Goal: Task Accomplishment & Management: Complete application form

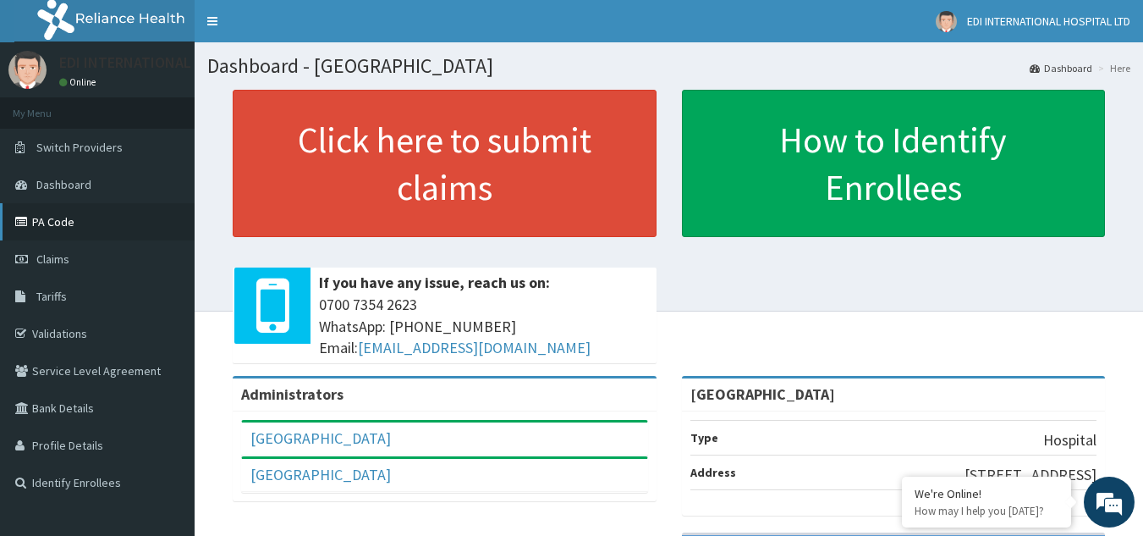
click at [47, 223] on link "PA Code" at bounding box center [97, 221] width 195 height 37
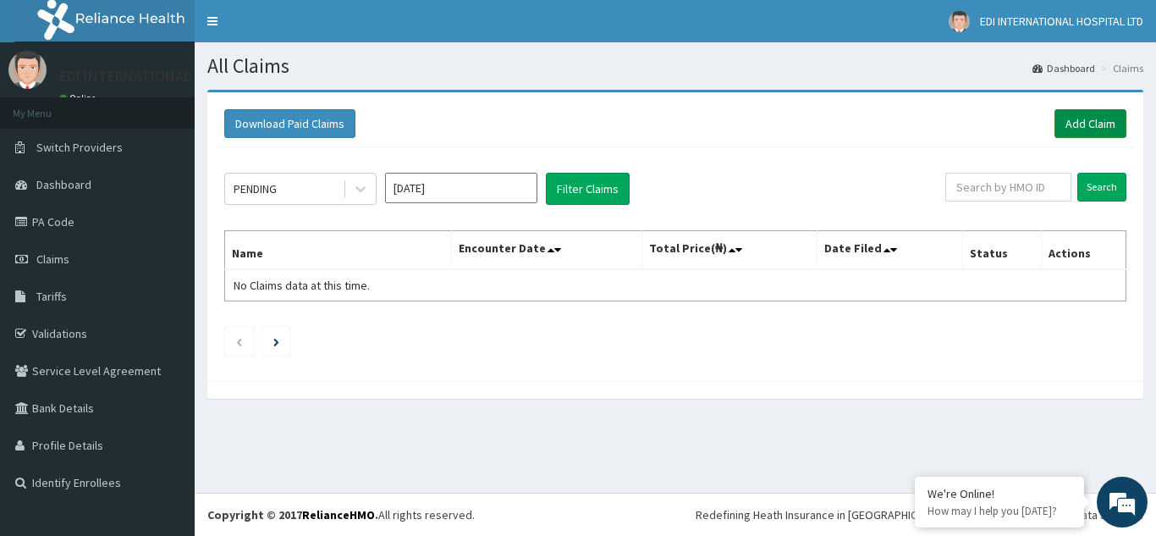
click at [1083, 126] on link "Add Claim" at bounding box center [1091, 123] width 72 height 29
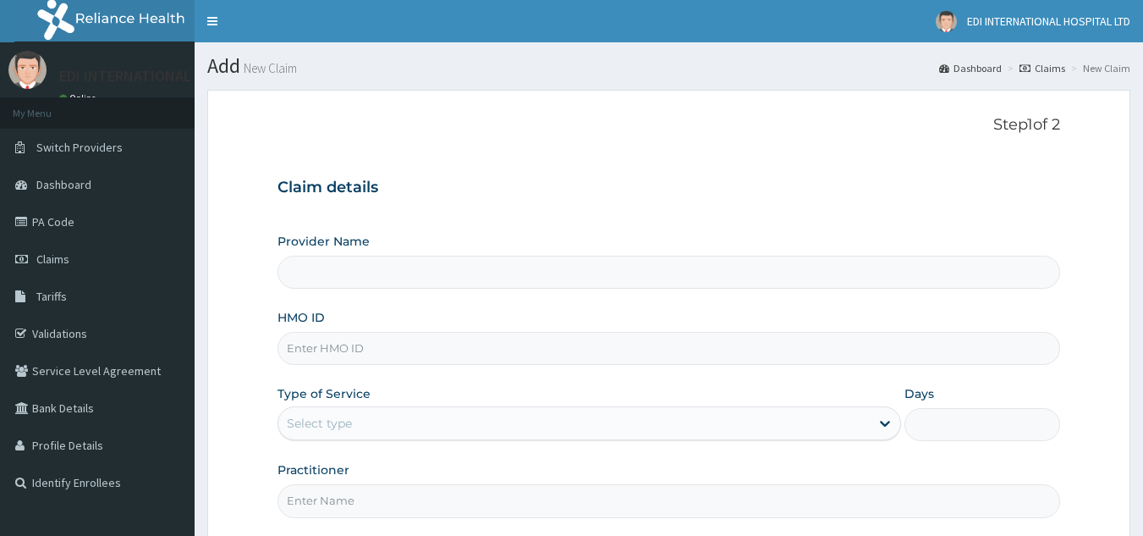
click at [350, 350] on input "HMO ID" at bounding box center [670, 348] width 784 height 33
paste input "BXQ/10023/D"
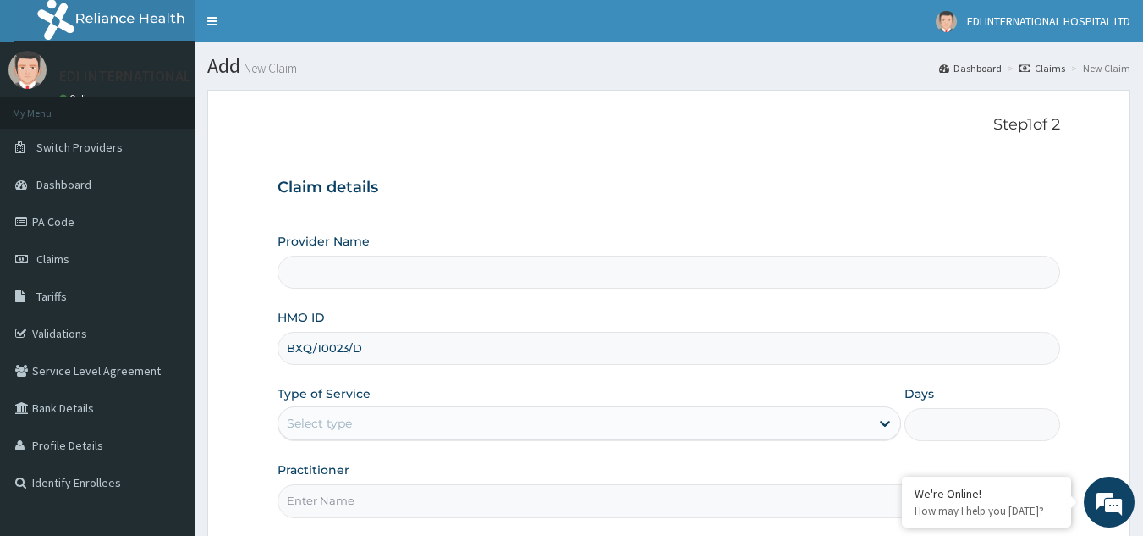
type input "BXQ/10023/D"
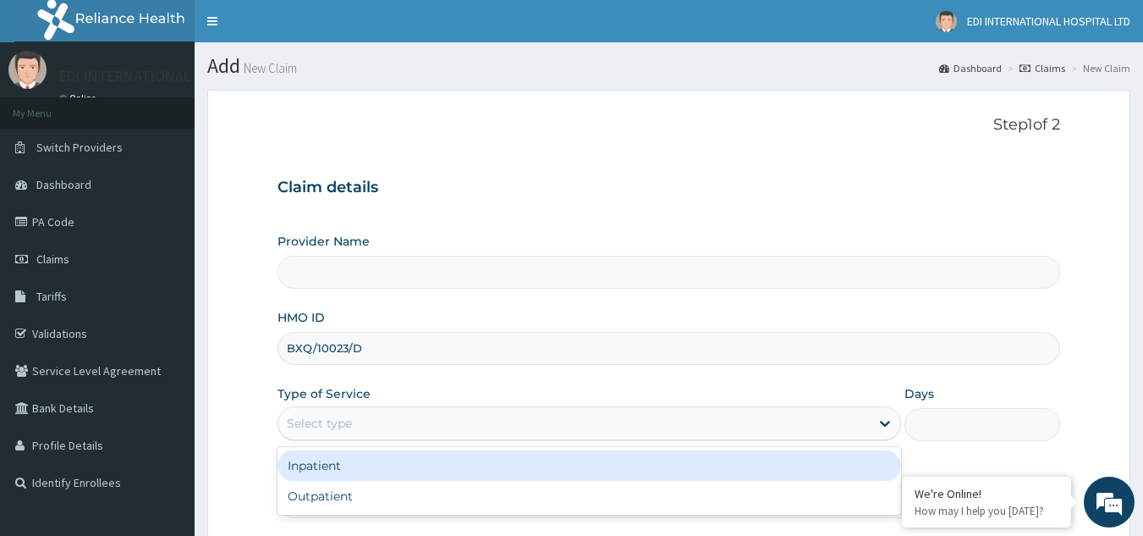
click at [390, 426] on div "Select type" at bounding box center [574, 423] width 592 height 27
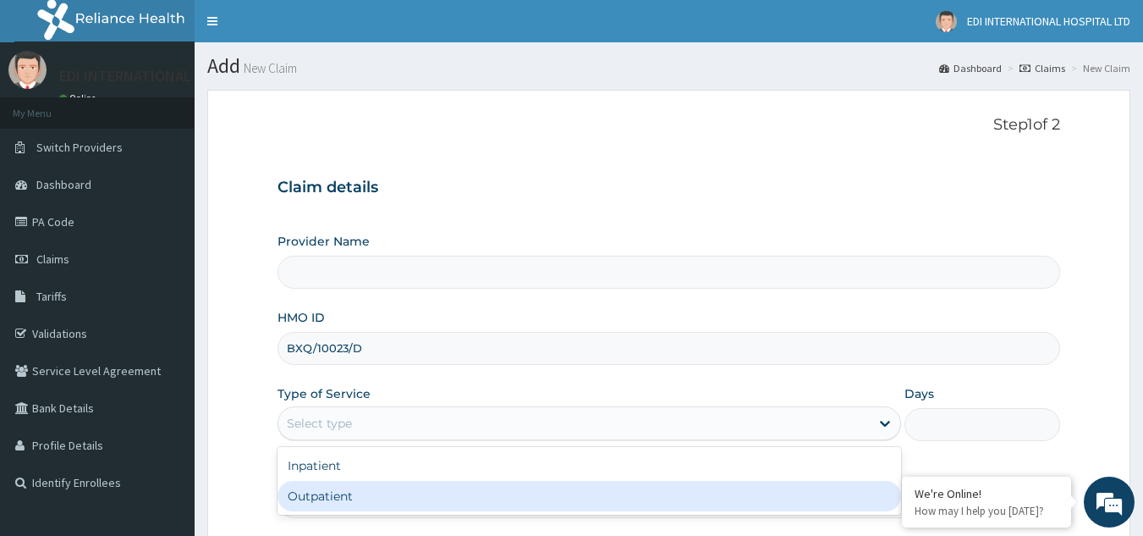
click at [350, 496] on div "Outpatient" at bounding box center [590, 496] width 624 height 30
type input "1"
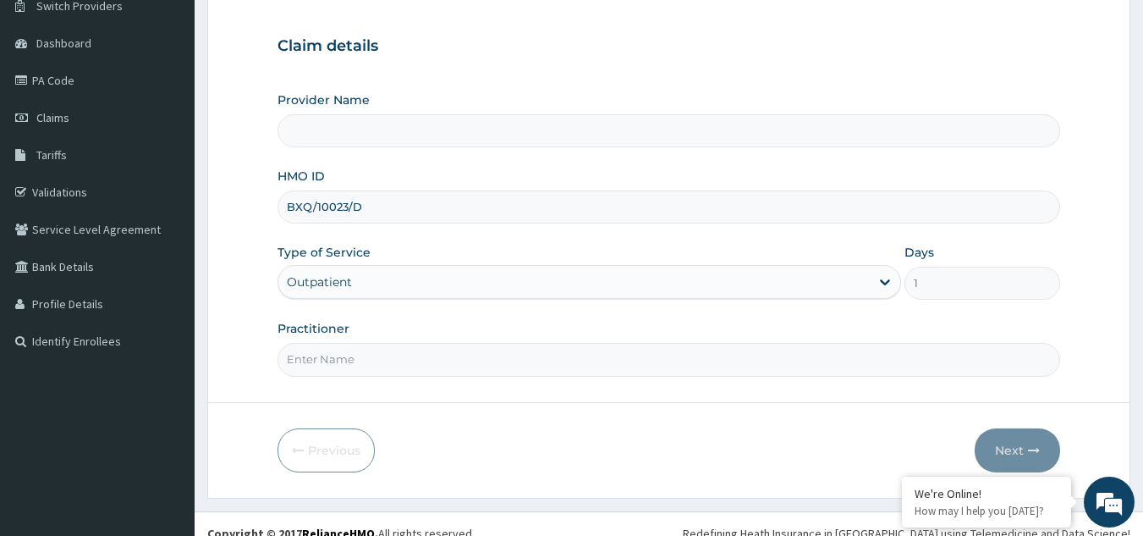
scroll to position [160, 0]
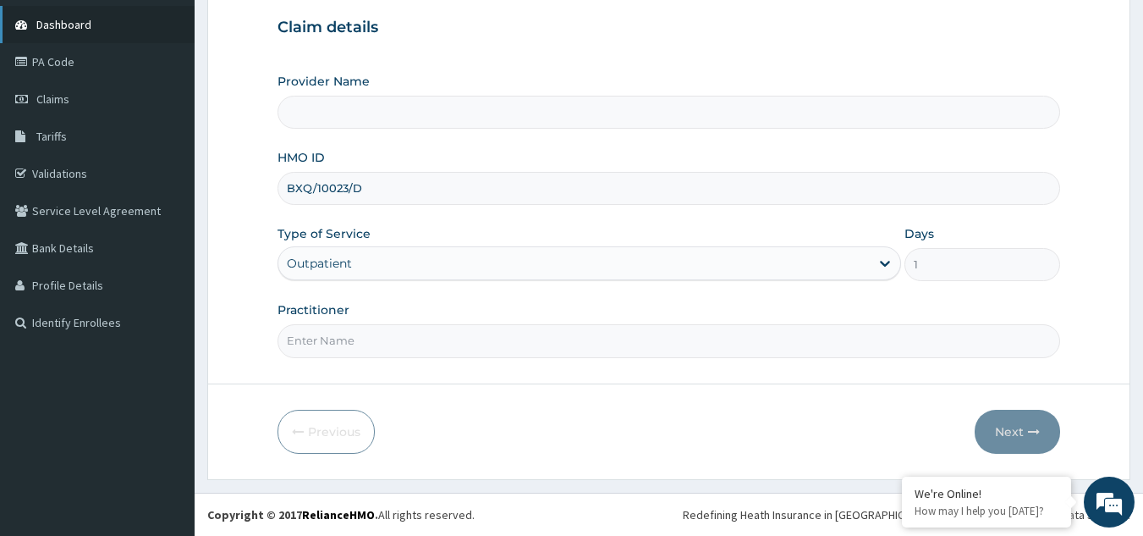
type input "Edi International Hospital"
click at [407, 354] on input "Practitioner" at bounding box center [670, 340] width 784 height 33
type input "d"
type input "DR.MARIAN"
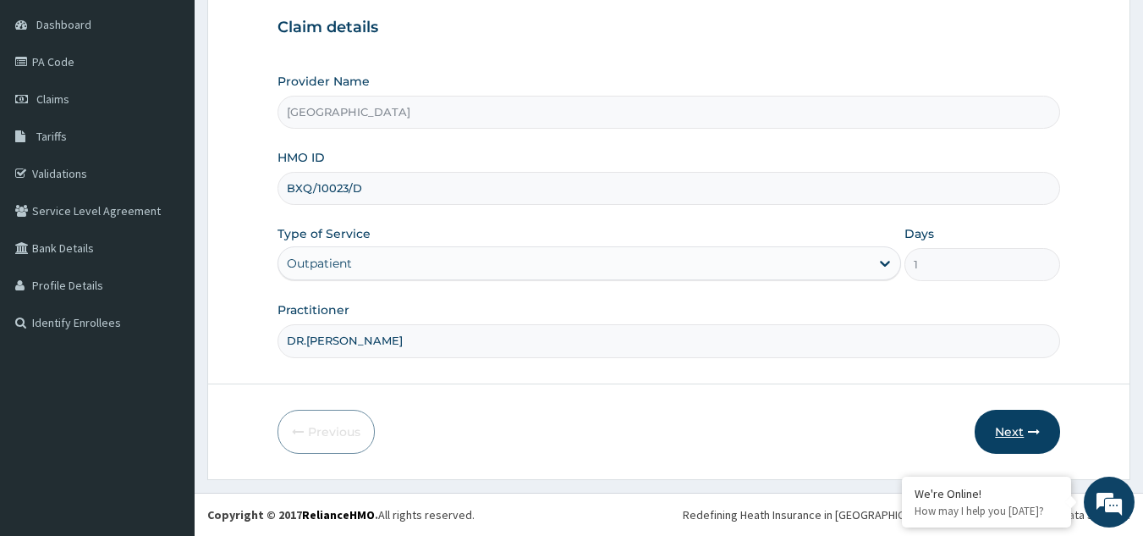
click at [1019, 425] on button "Next" at bounding box center [1017, 432] width 85 height 44
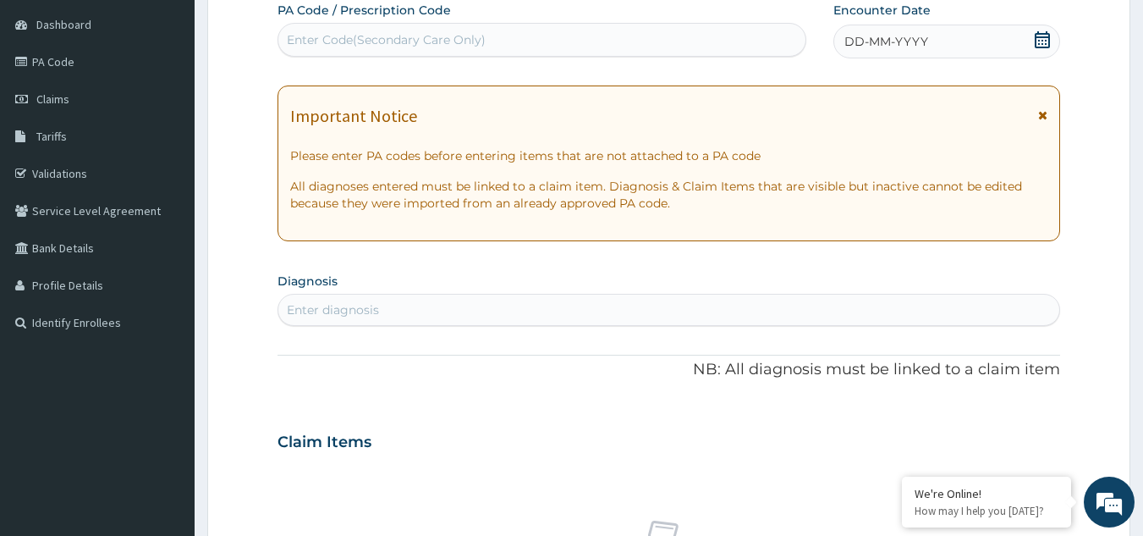
click at [521, 32] on div "Enter Code(Secondary Care Only)" at bounding box center [542, 39] width 528 height 27
paste input "PA/814F8E"
type input "PA/814F8E"
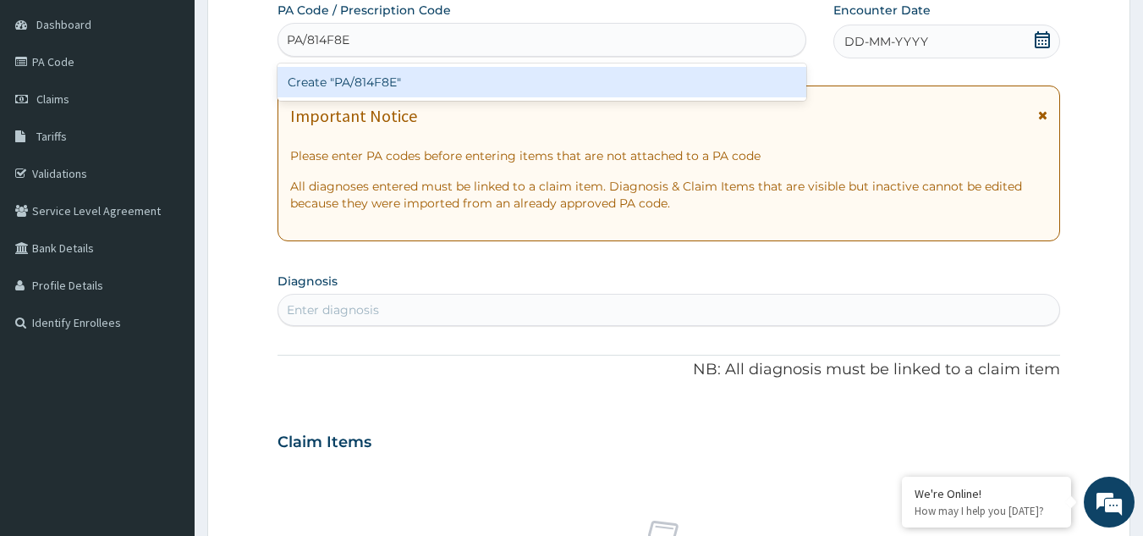
click at [449, 77] on div "Create "PA/814F8E"" at bounding box center [543, 82] width 530 height 30
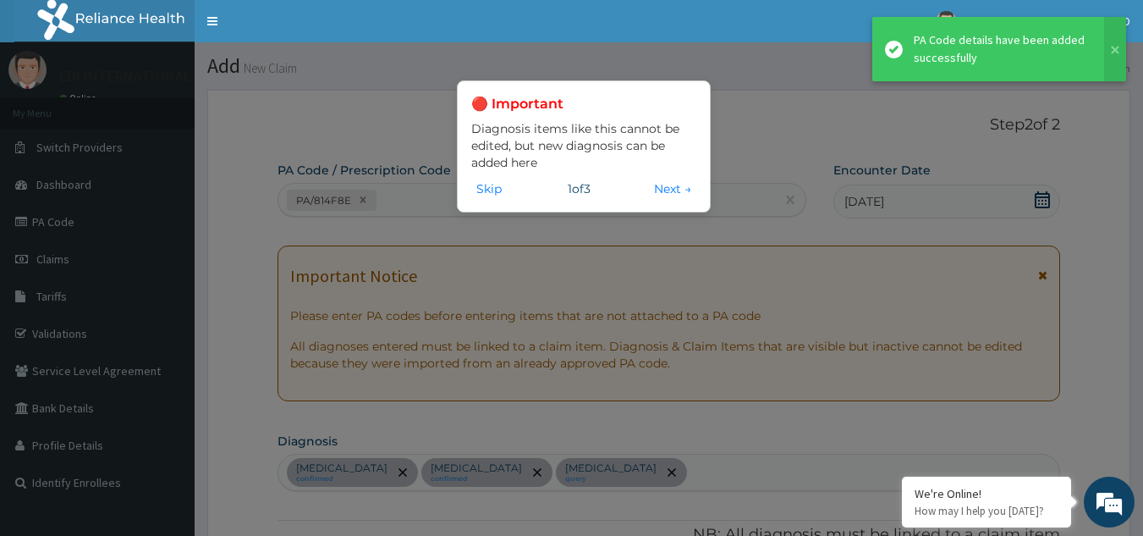
scroll to position [729, 0]
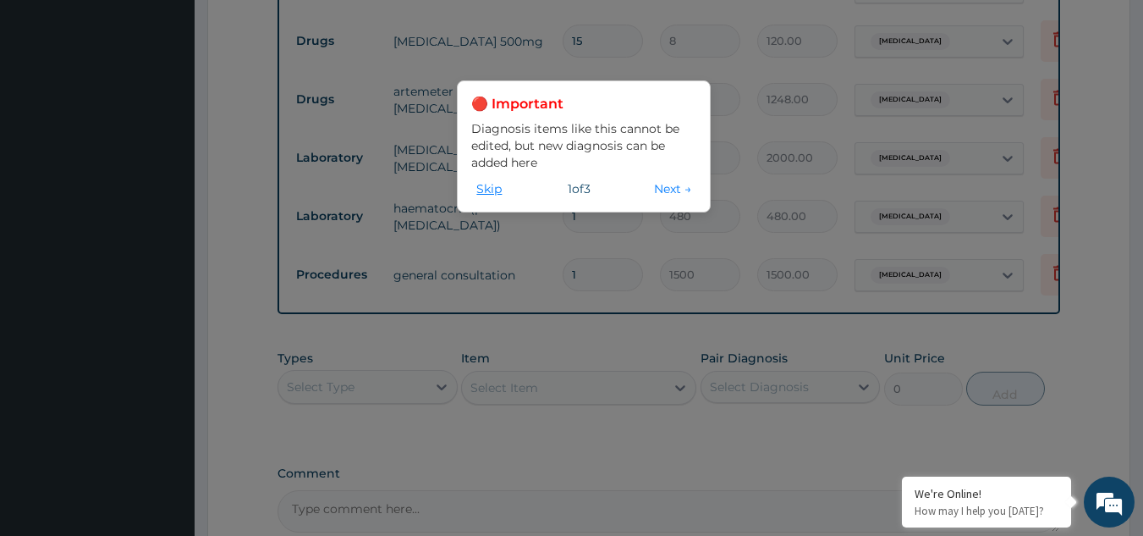
click at [487, 191] on button "Skip" at bounding box center [489, 188] width 36 height 19
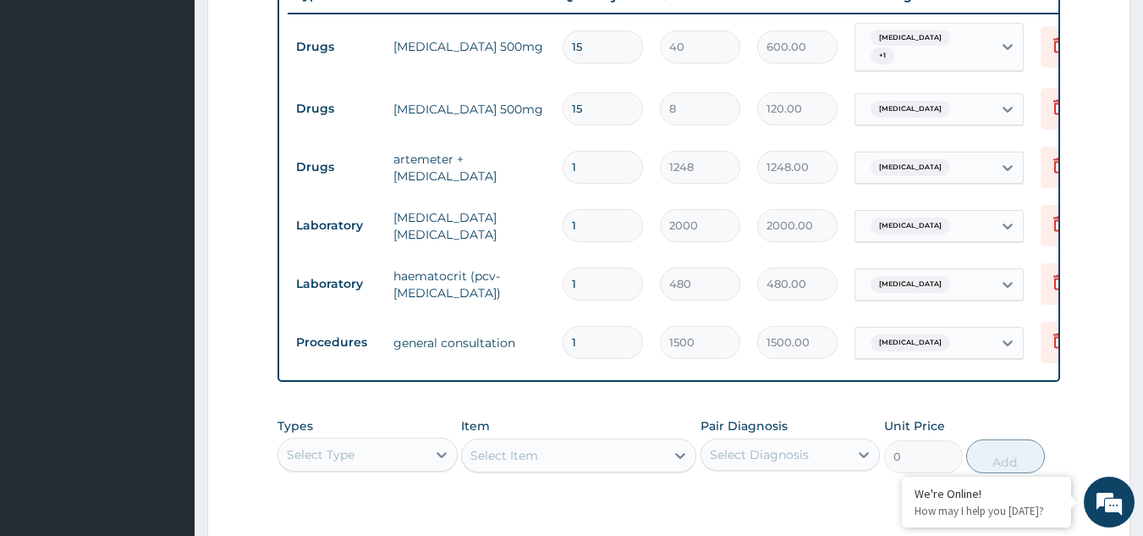
scroll to position [909, 0]
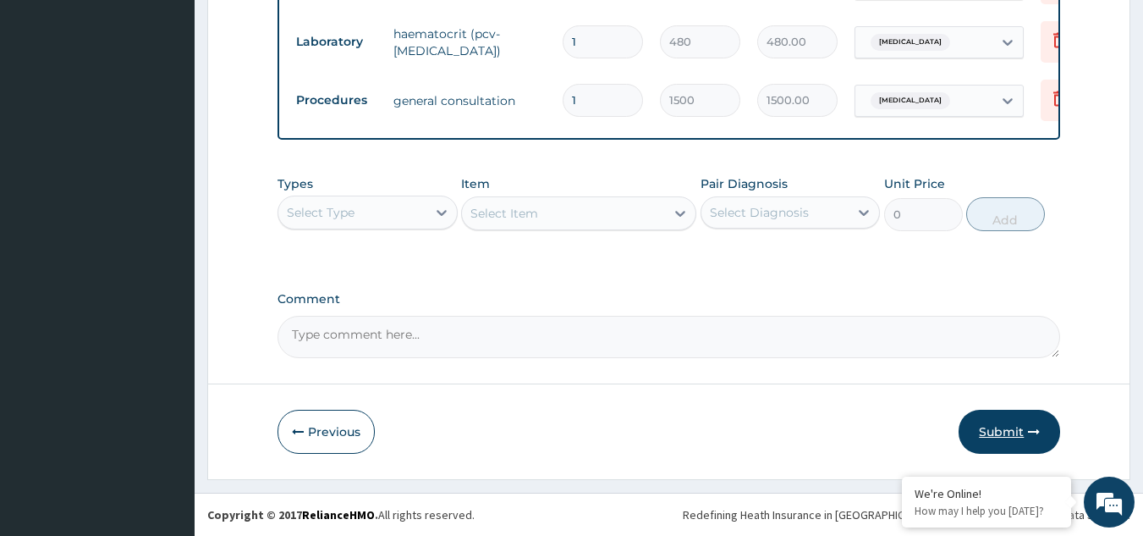
click at [999, 437] on button "Submit" at bounding box center [1010, 432] width 102 height 44
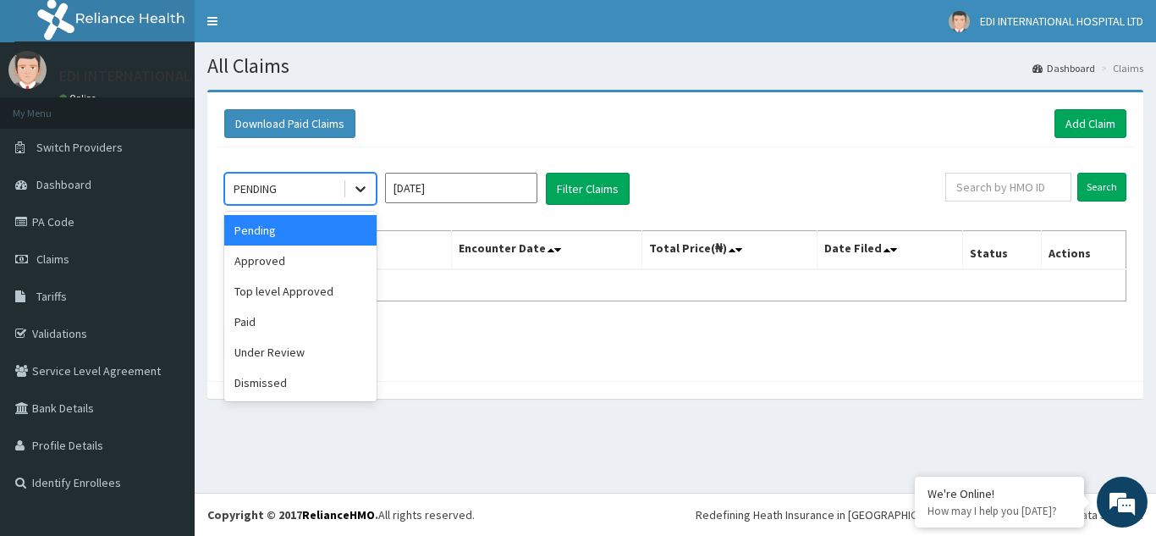
click at [366, 190] on icon at bounding box center [360, 188] width 17 height 17
click at [278, 269] on div "Approved" at bounding box center [300, 260] width 152 height 30
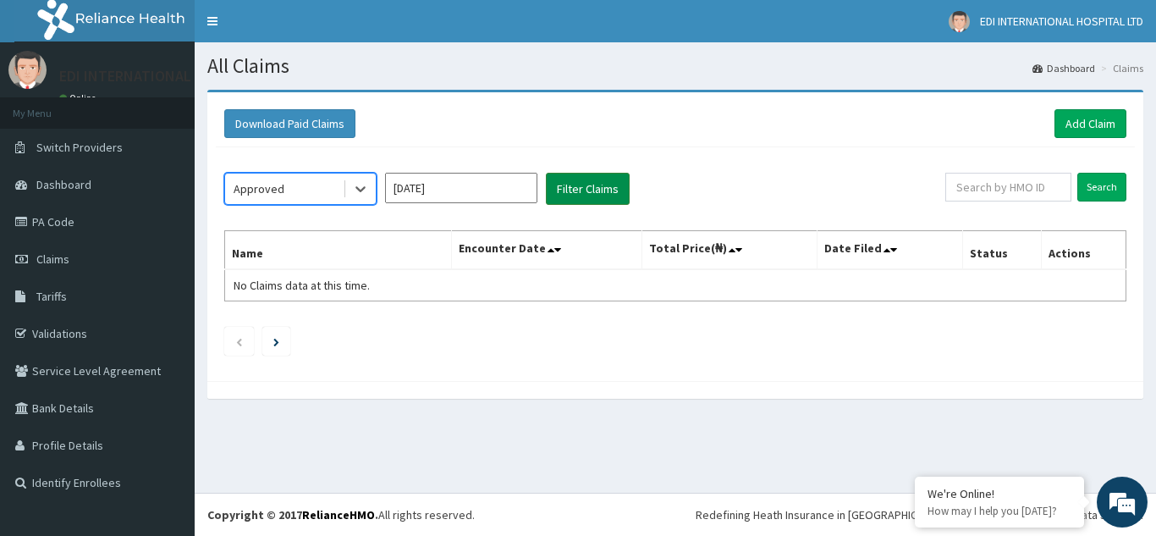
click at [583, 190] on button "Filter Claims" at bounding box center [588, 189] width 84 height 32
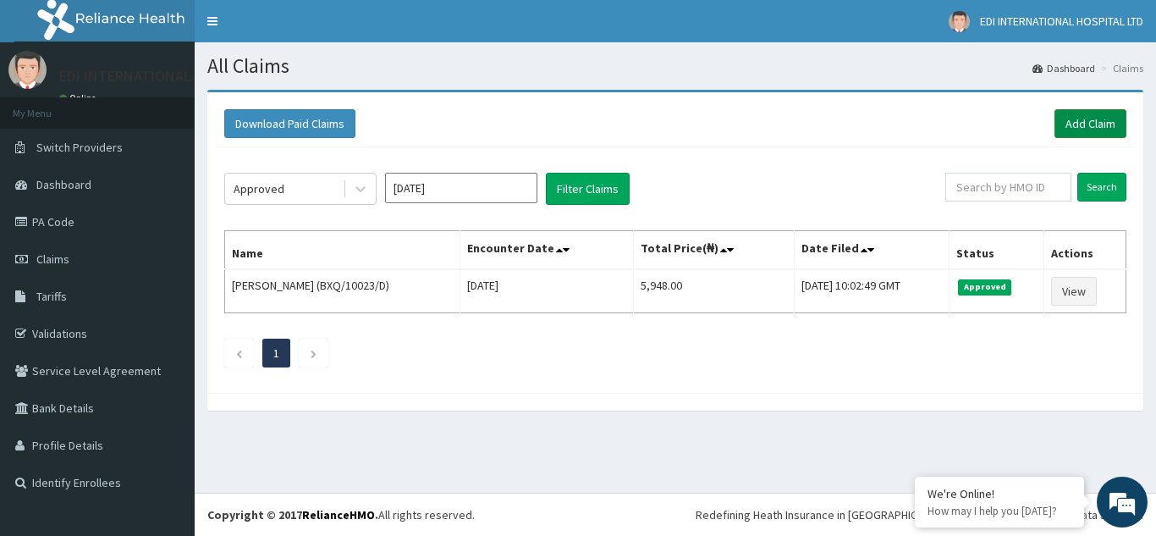
click at [1105, 124] on link "Add Claim" at bounding box center [1091, 123] width 72 height 29
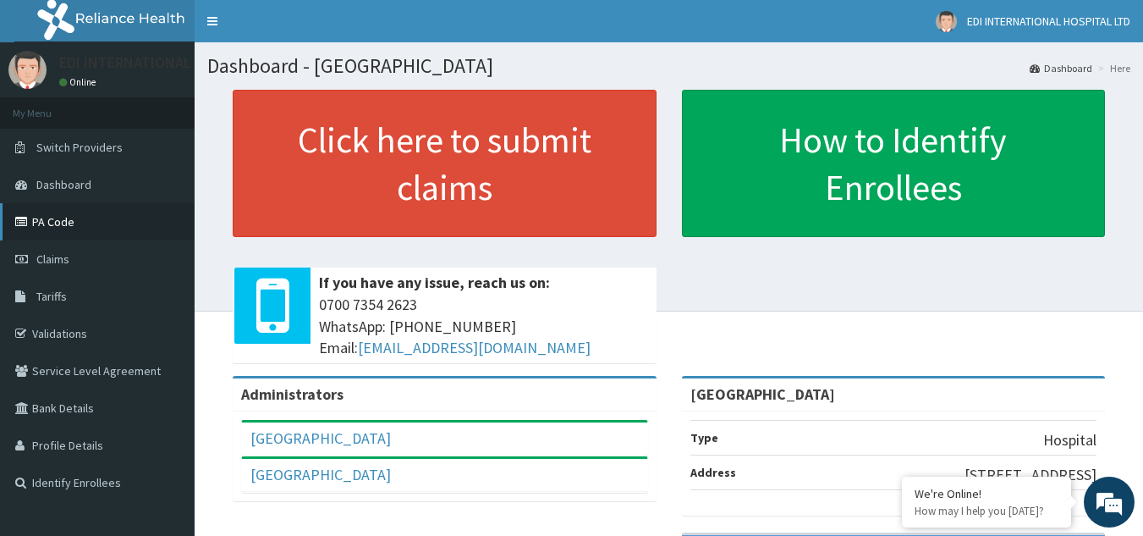
click at [81, 223] on link "PA Code" at bounding box center [97, 221] width 195 height 37
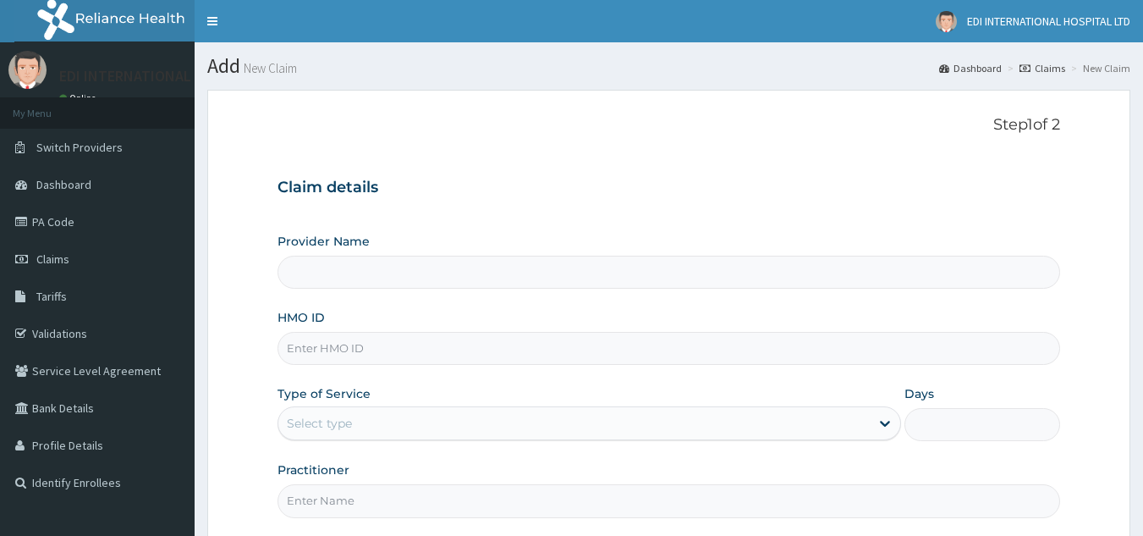
click at [376, 344] on input "HMO ID" at bounding box center [670, 348] width 784 height 33
paste input "LPT/10003/A"
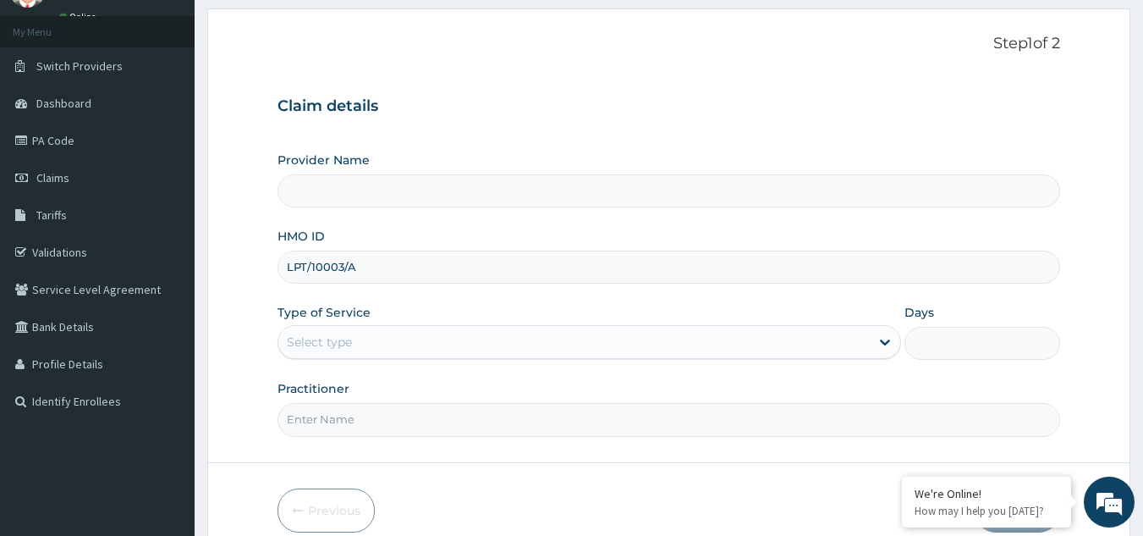
scroll to position [160, 0]
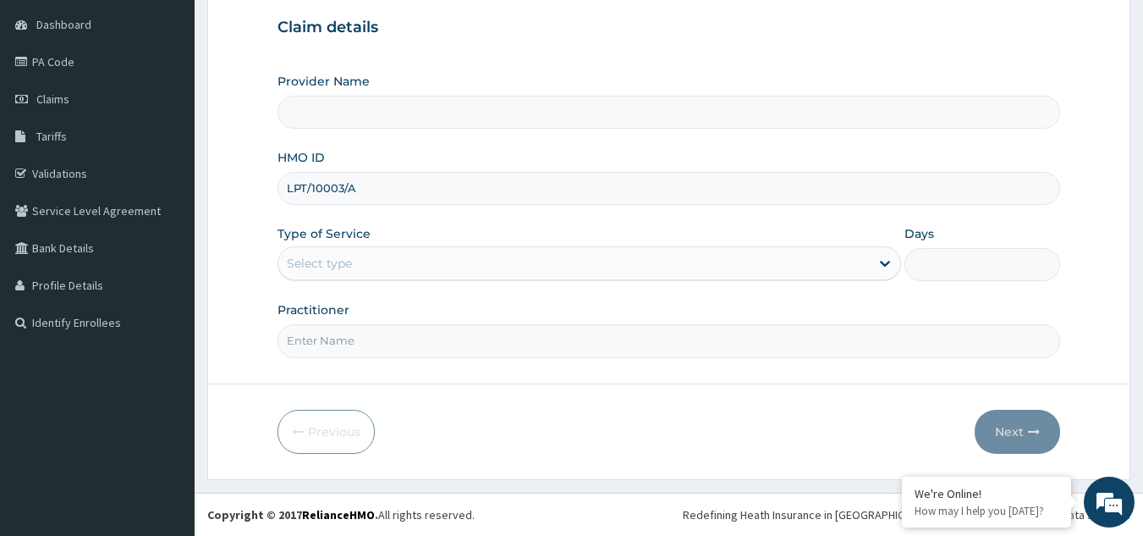
type input "LPT/10003/A"
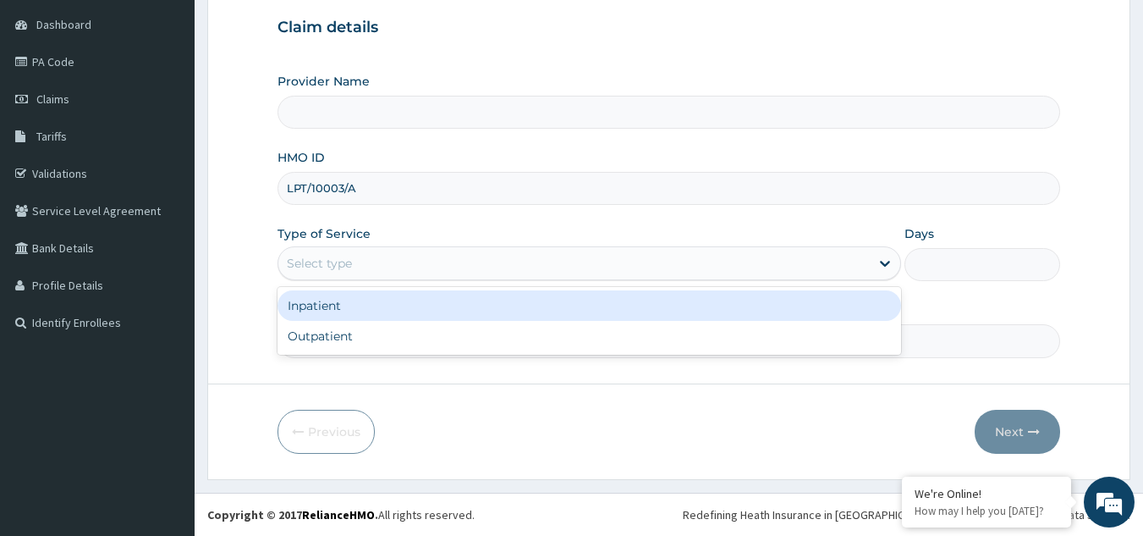
click at [346, 266] on div "Select type" at bounding box center [319, 263] width 65 height 17
type input "Edi International Hospital"
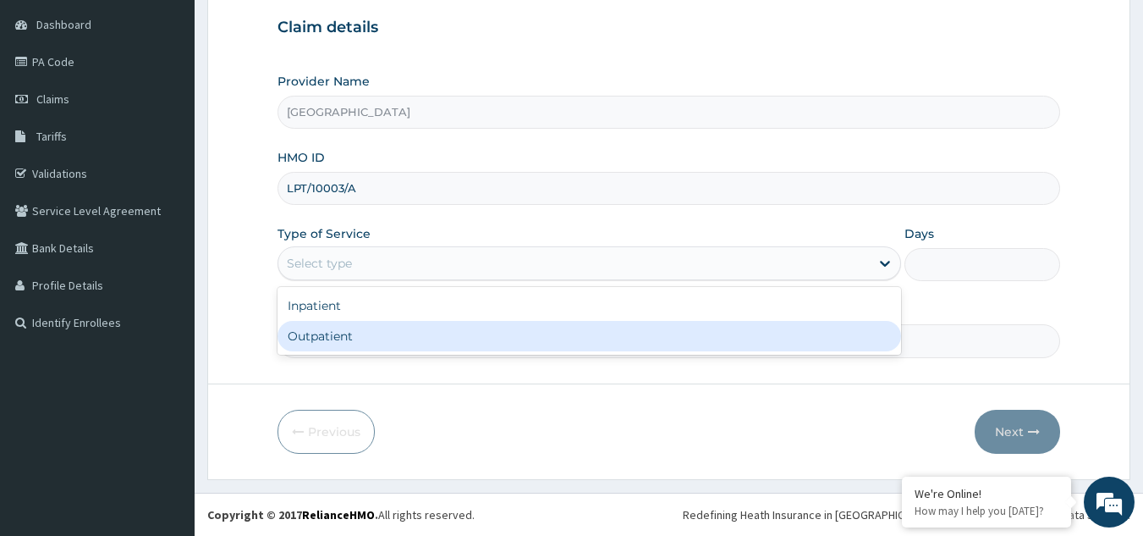
click at [356, 339] on div "Outpatient" at bounding box center [590, 336] width 624 height 30
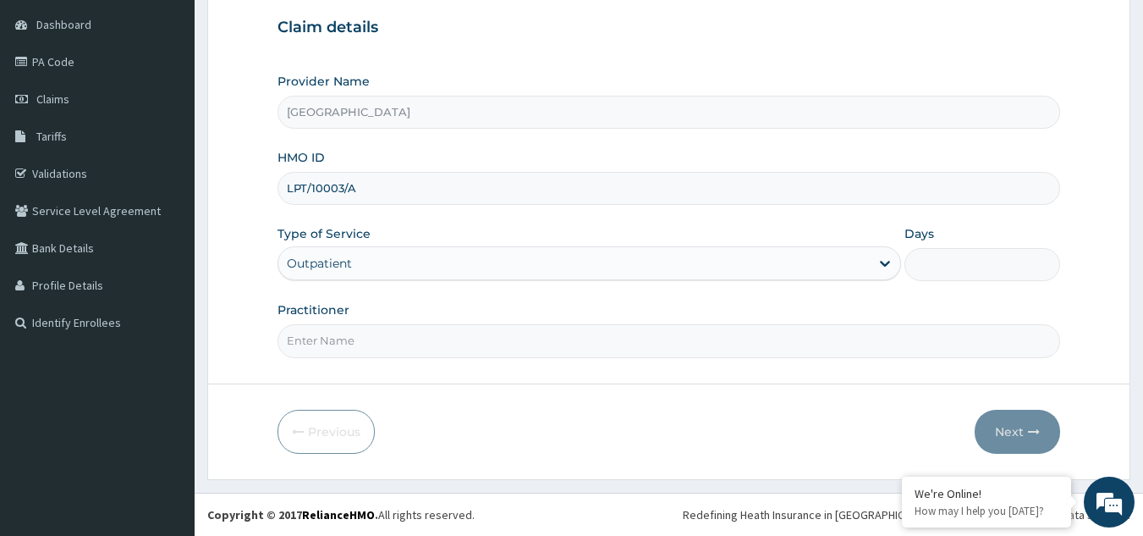
type input "1"
click at [347, 345] on input "Practitioner" at bounding box center [670, 340] width 784 height 33
type input "DR. SAMPRANS"
click at [1015, 432] on button "Next" at bounding box center [1017, 432] width 85 height 44
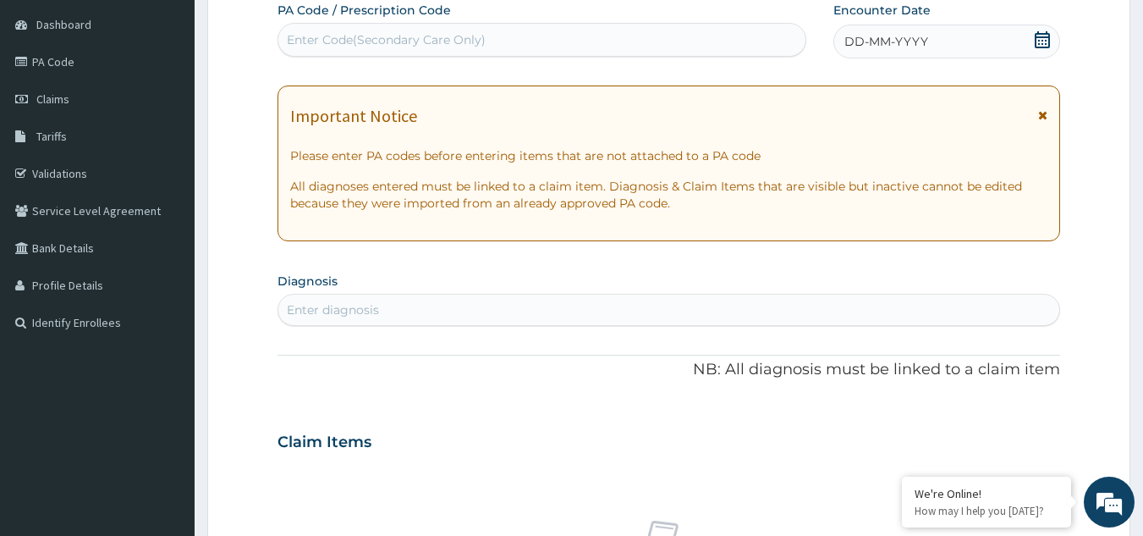
click at [449, 41] on div "Enter Code(Secondary Care Only)" at bounding box center [386, 39] width 199 height 17
paste input "PA/CAD93B"
type input "PA/CAD93B"
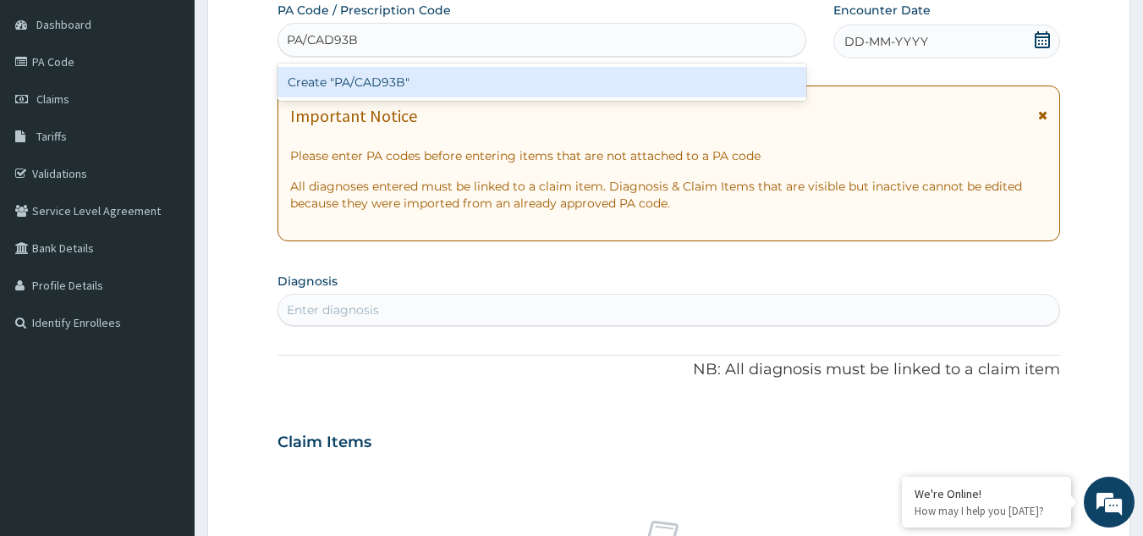
click at [443, 80] on div "Create "PA/CAD93B"" at bounding box center [543, 82] width 530 height 30
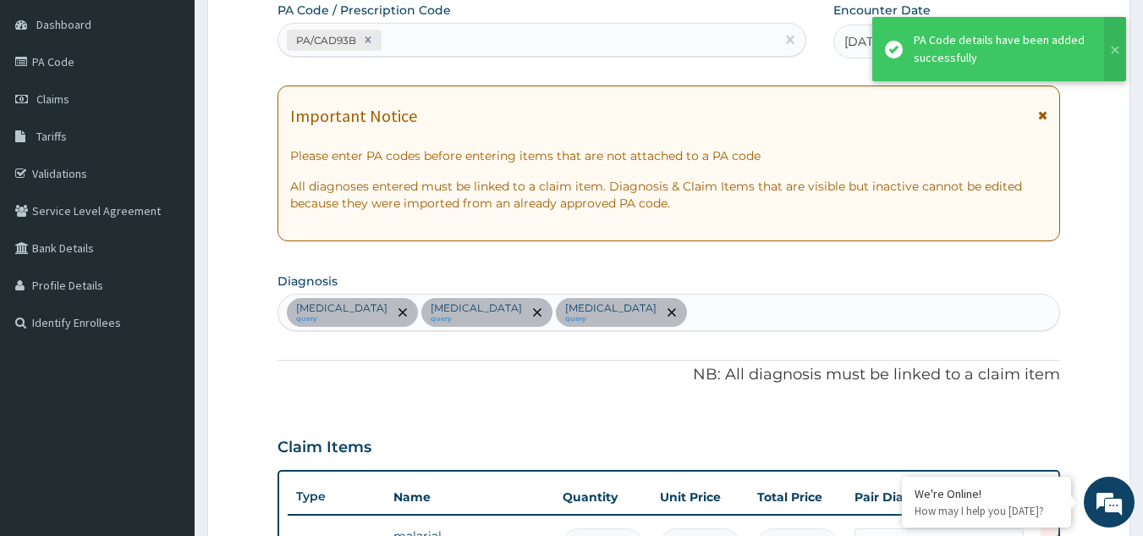
scroll to position [554, 0]
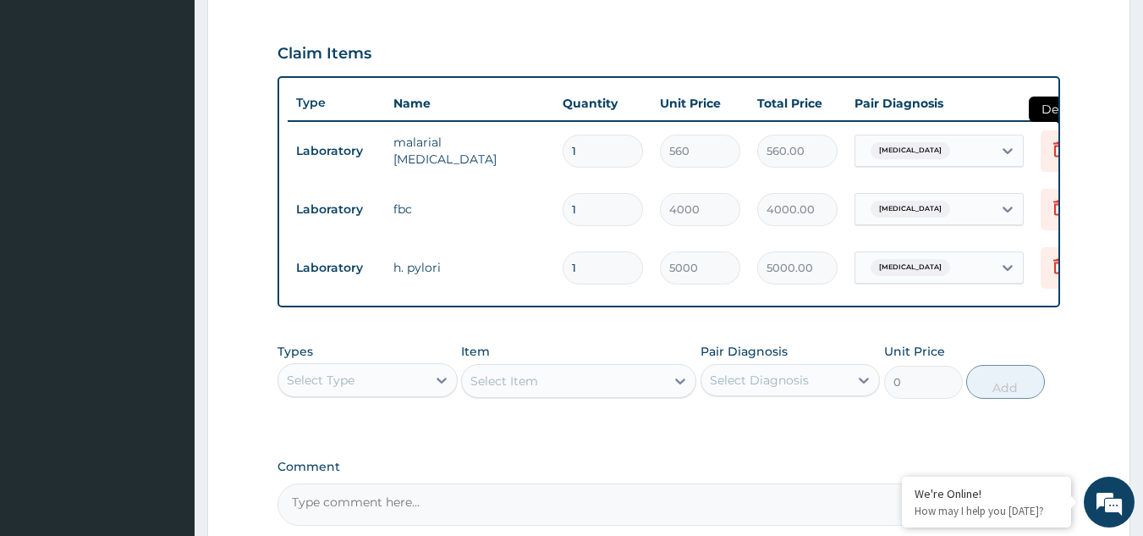
click at [1055, 150] on icon at bounding box center [1060, 148] width 12 height 15
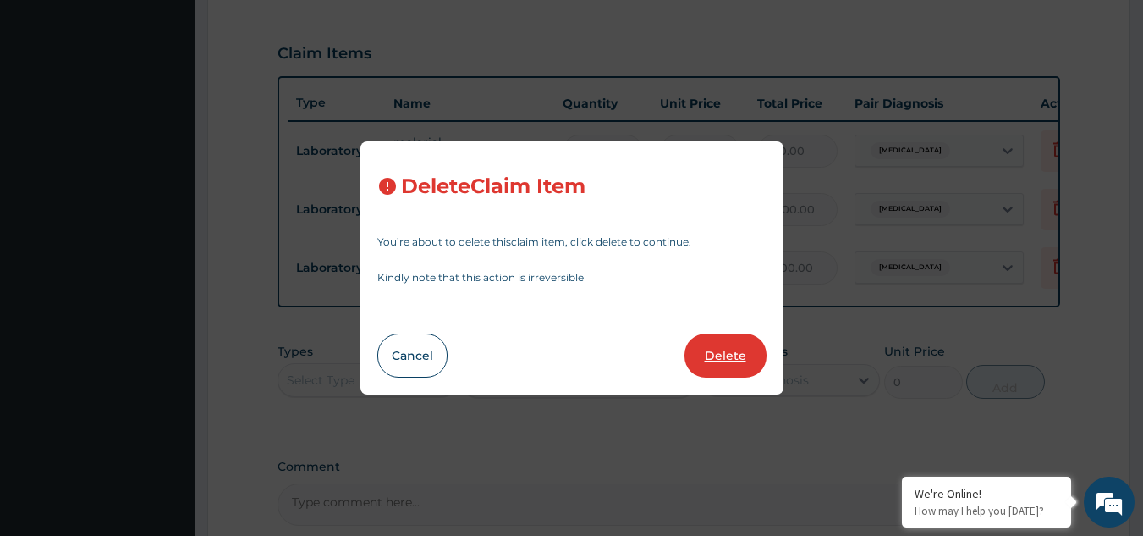
click at [730, 353] on button "Delete" at bounding box center [726, 355] width 82 height 44
type input "4000"
type input "4000.00"
type input "5000"
type input "5000.00"
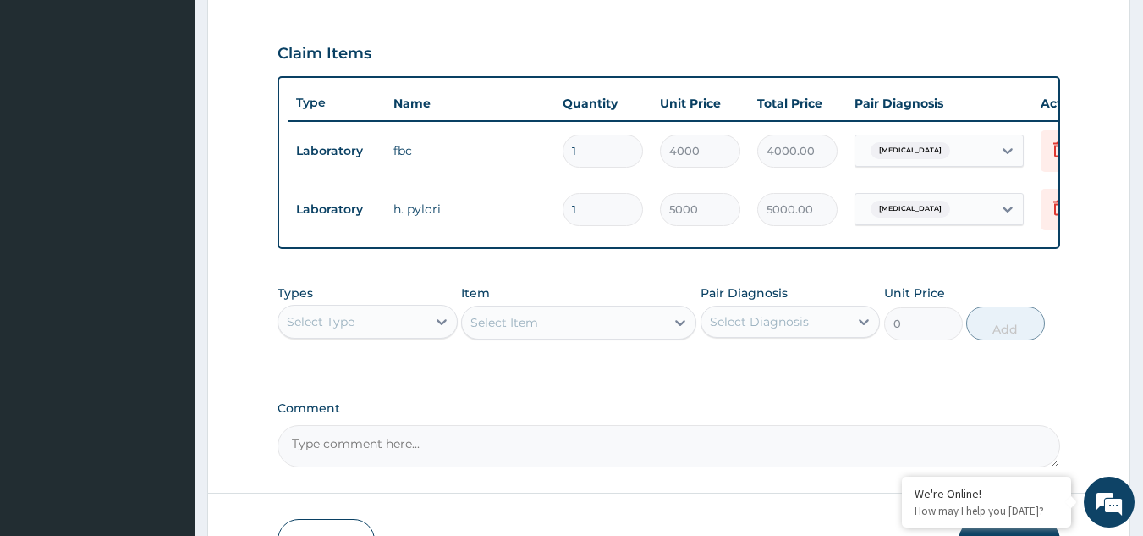
click at [403, 335] on div "Select Type" at bounding box center [352, 321] width 148 height 27
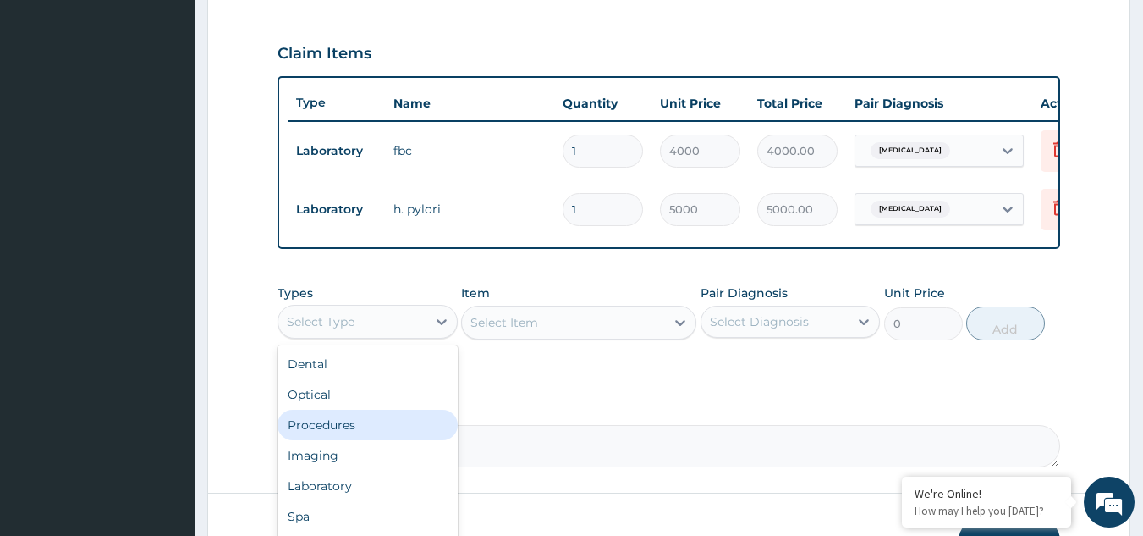
scroll to position [58, 0]
drag, startPoint x: 340, startPoint y: 438, endPoint x: 383, endPoint y: 426, distance: 45.0
click at [346, 436] on div "Laboratory" at bounding box center [368, 428] width 180 height 30
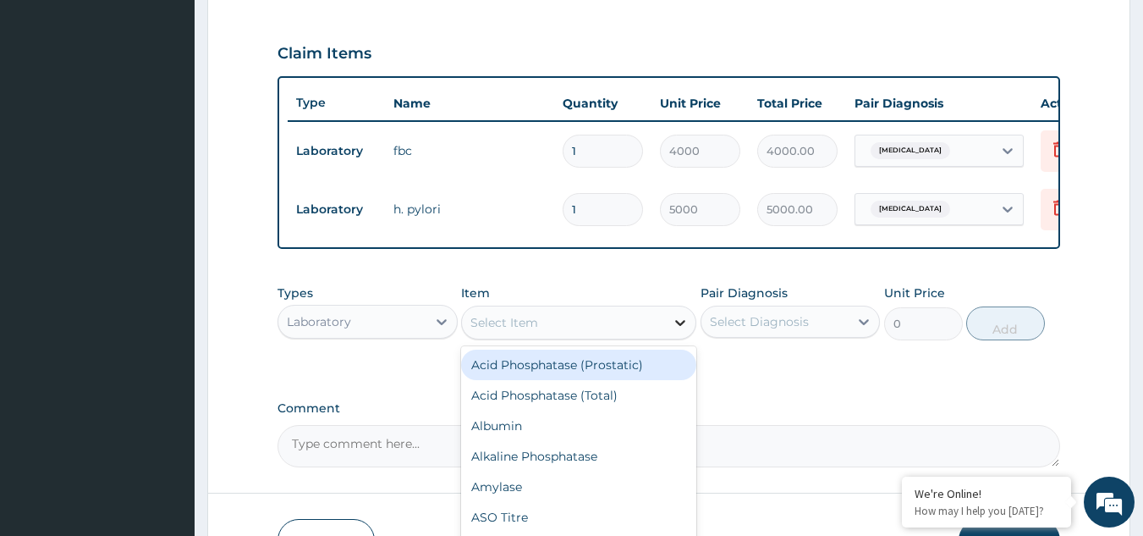
click at [679, 331] on icon at bounding box center [680, 322] width 17 height 17
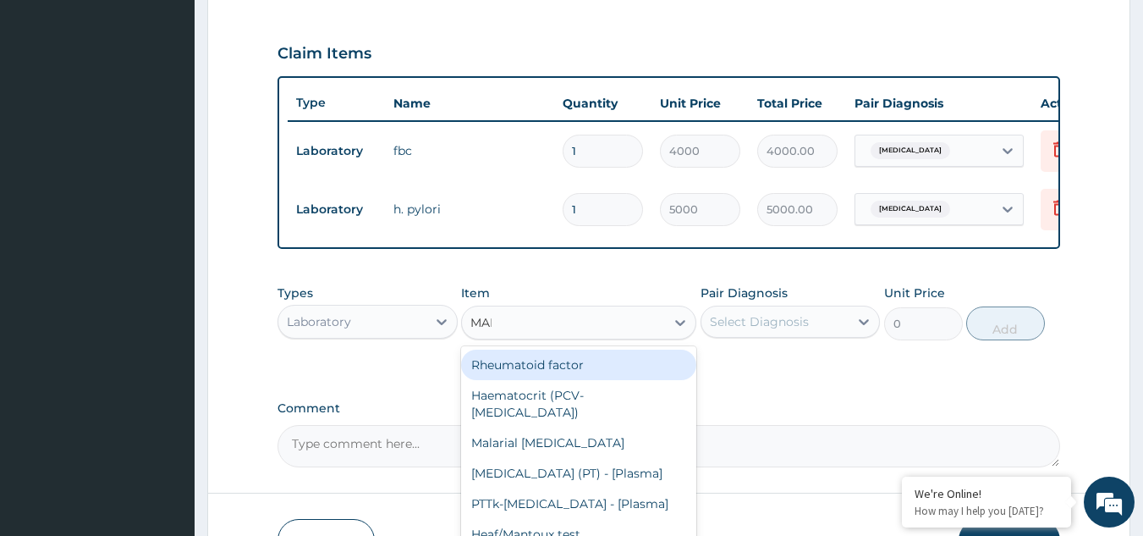
type input "MALA"
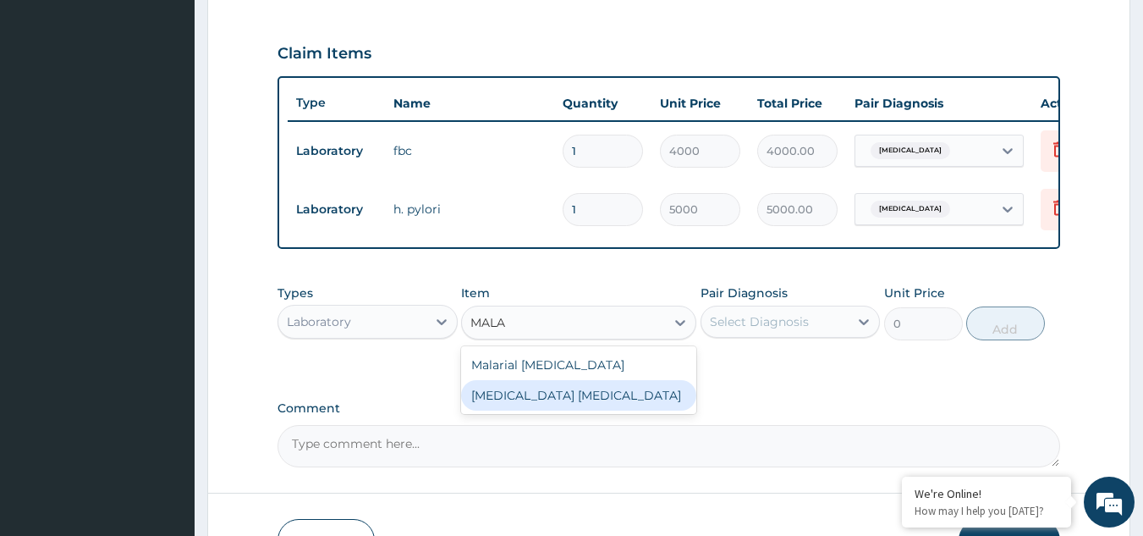
click at [571, 408] on div "[MEDICAL_DATA] [MEDICAL_DATA]" at bounding box center [578, 395] width 235 height 30
type input "2000"
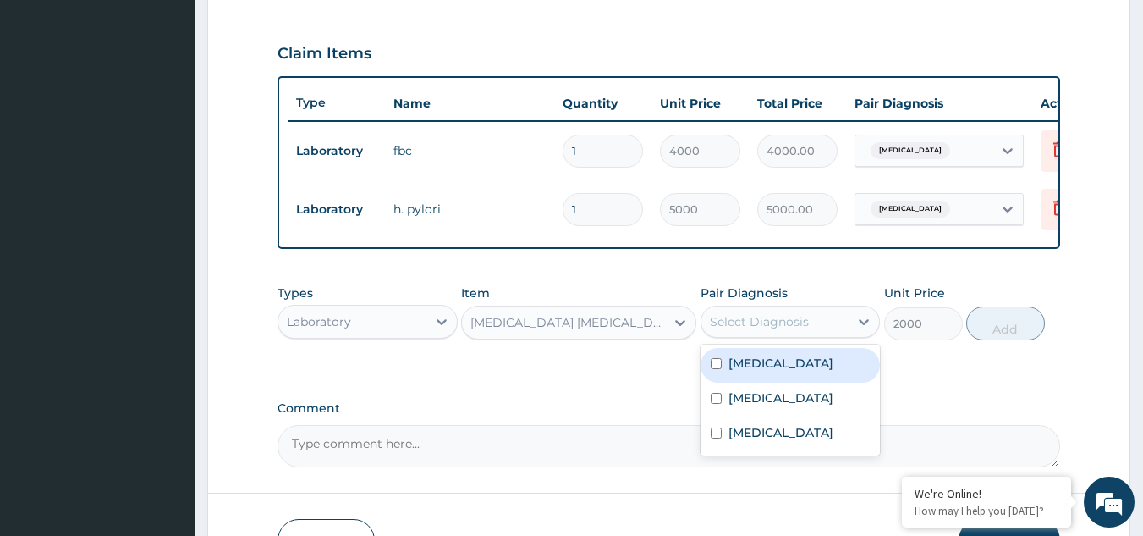
click at [779, 330] on div "Select Diagnosis" at bounding box center [759, 321] width 99 height 17
click at [705, 369] on div "Malaria" at bounding box center [791, 365] width 180 height 35
checkbox input "true"
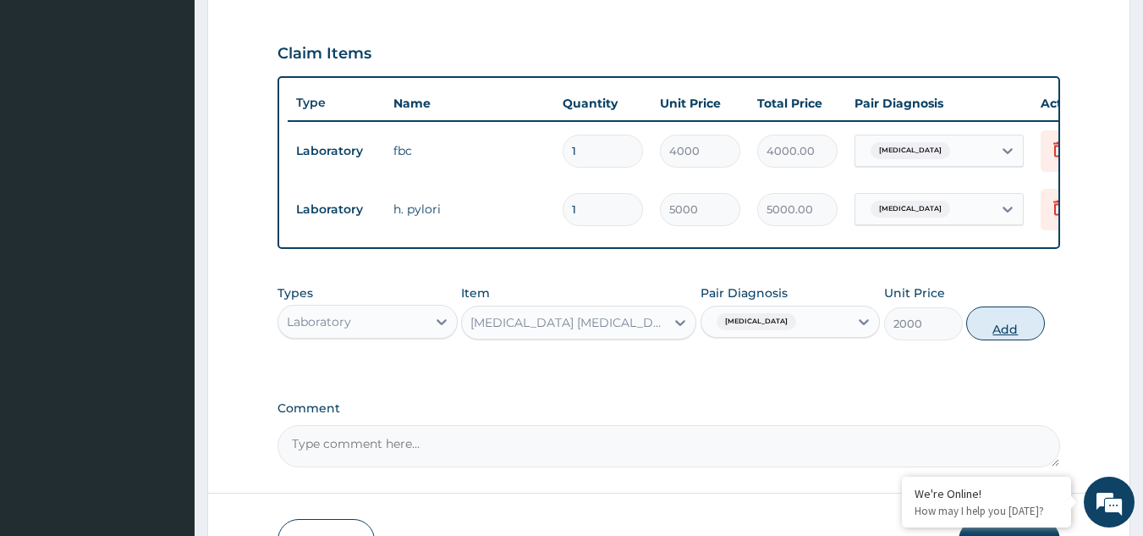
click at [1027, 335] on button "Add" at bounding box center [1006, 323] width 79 height 34
type input "0"
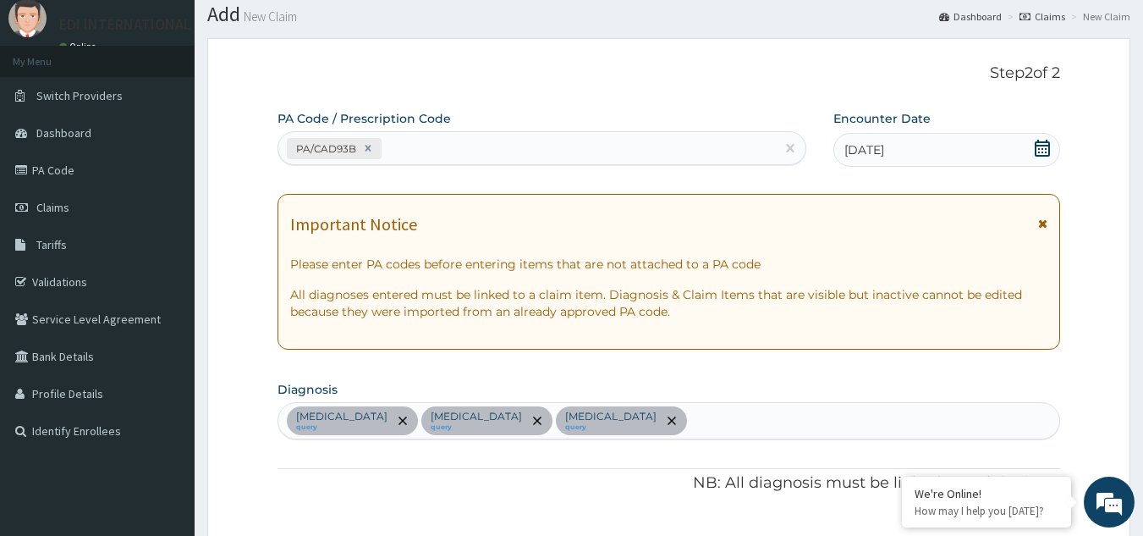
scroll to position [46, 0]
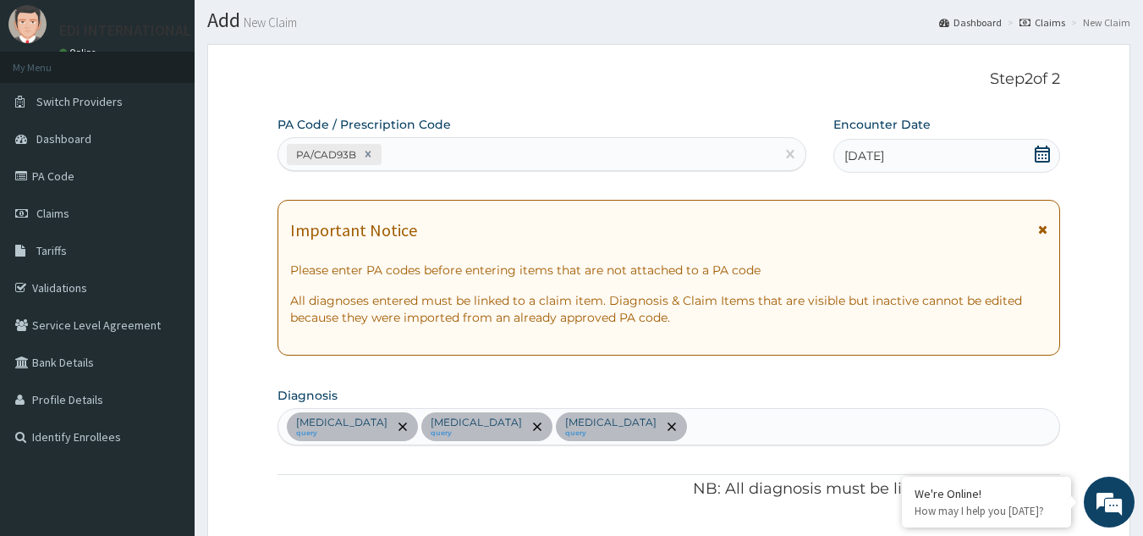
click at [431, 158] on div "PA/CAD93B" at bounding box center [527, 154] width 498 height 28
paste input "PA/A88C71"
type input "PA/A88C71"
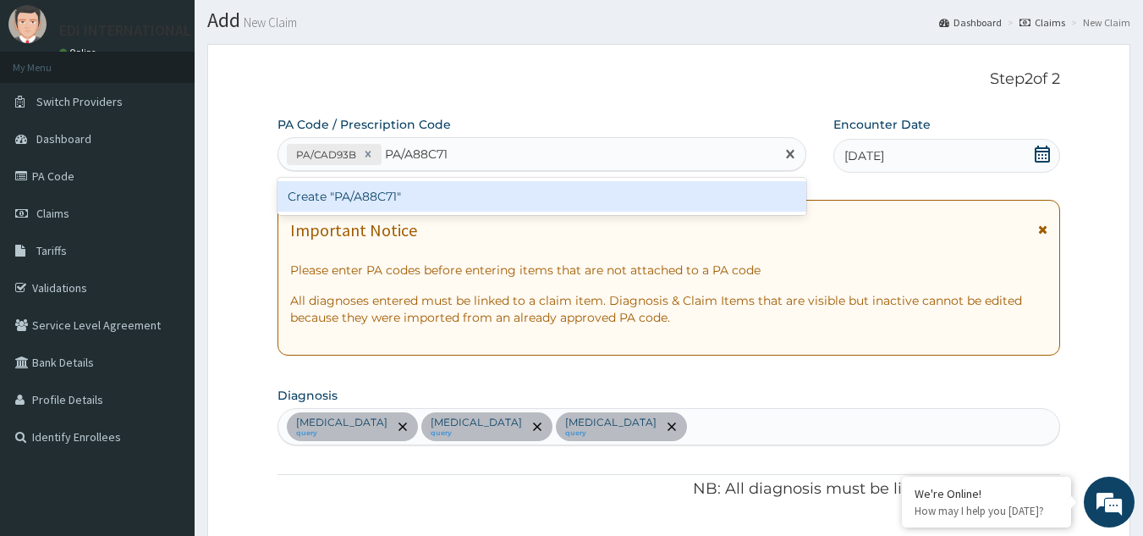
click at [405, 192] on div "Create "PA/A88C71"" at bounding box center [543, 196] width 530 height 30
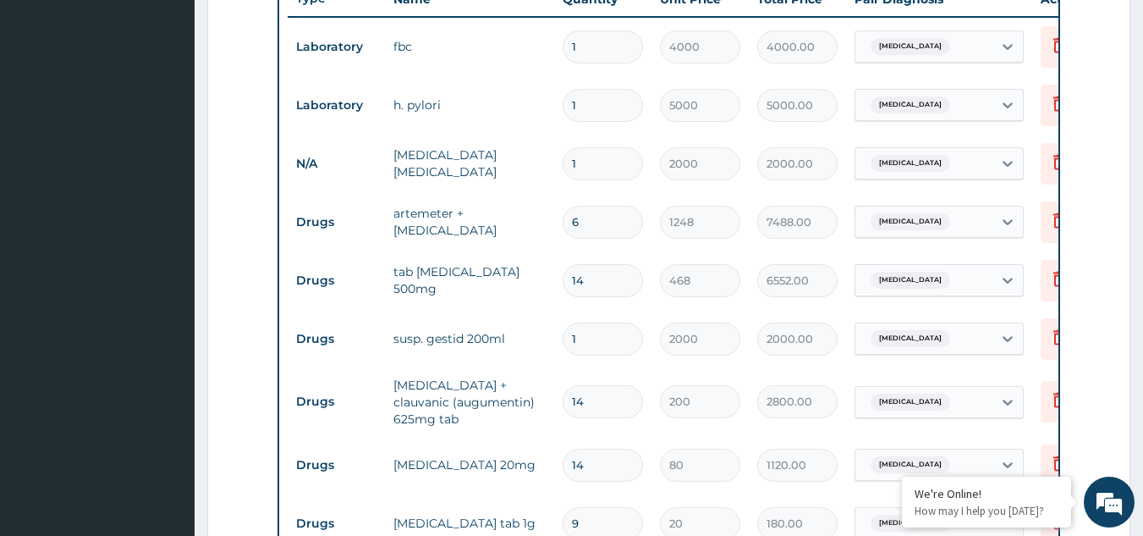
scroll to position [627, 0]
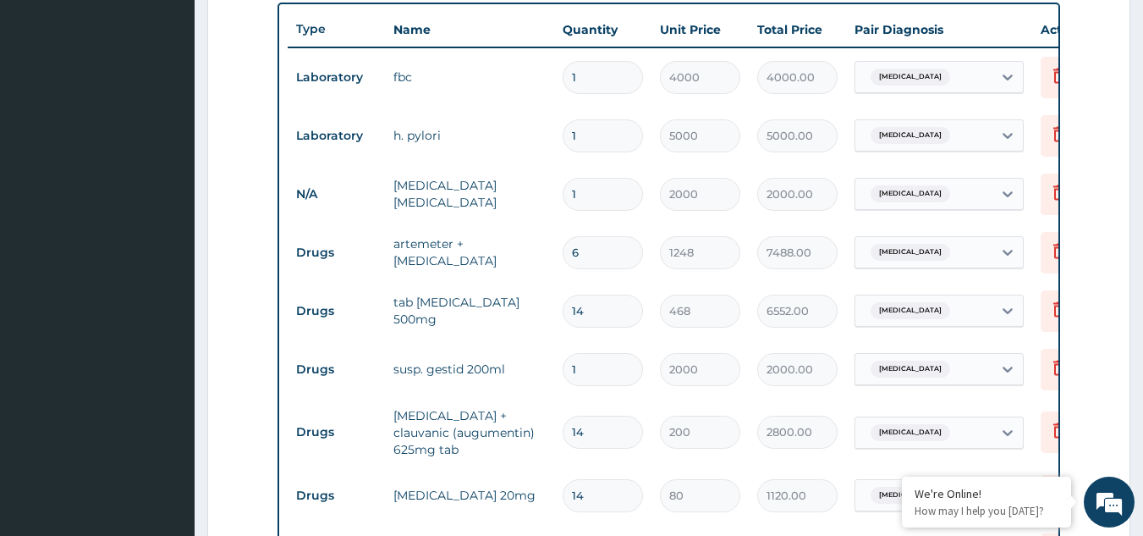
click at [595, 254] on input "6" at bounding box center [603, 252] width 80 height 33
type input "0.00"
type input "1"
type input "1248.00"
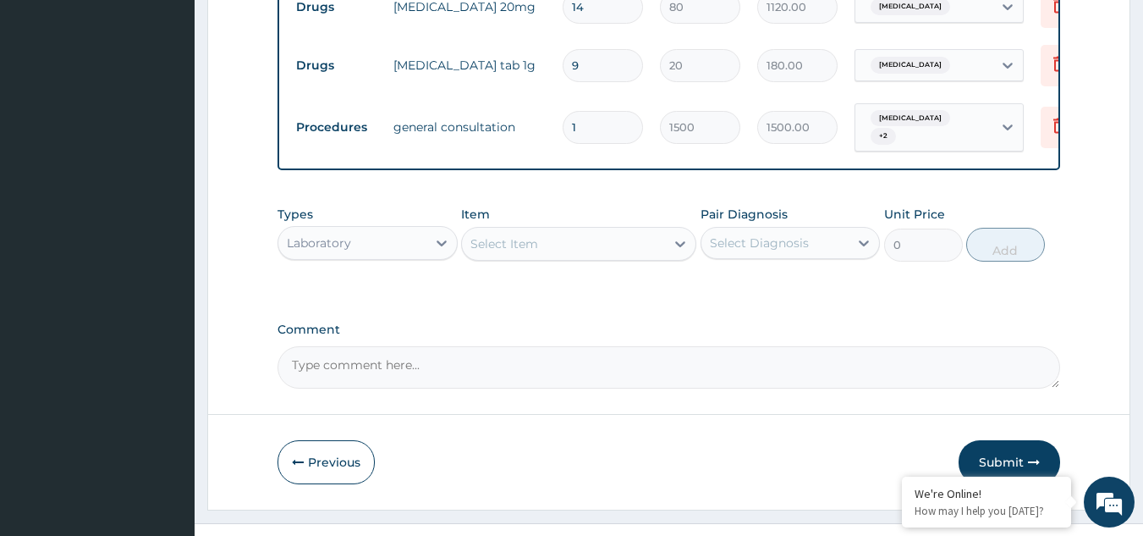
scroll to position [1149, 0]
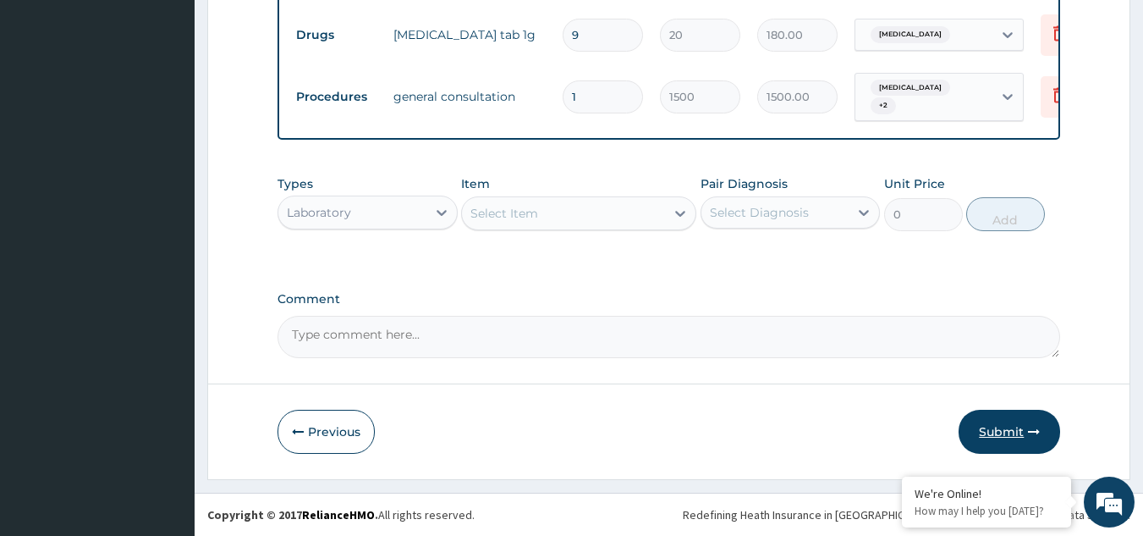
type input "1"
click at [1000, 430] on button "Submit" at bounding box center [1010, 432] width 102 height 44
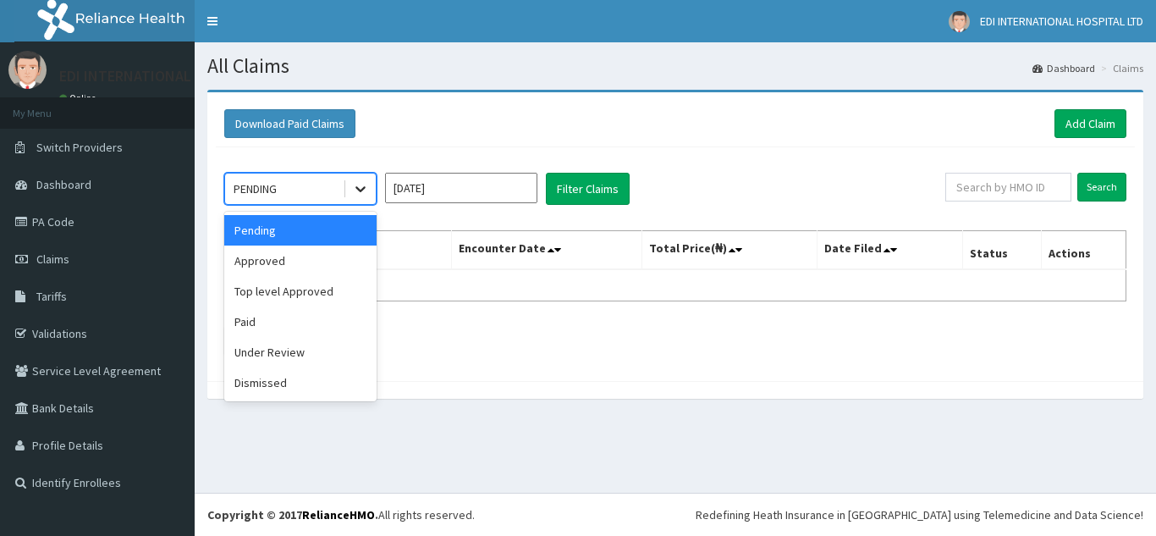
click at [362, 187] on icon at bounding box center [360, 188] width 17 height 17
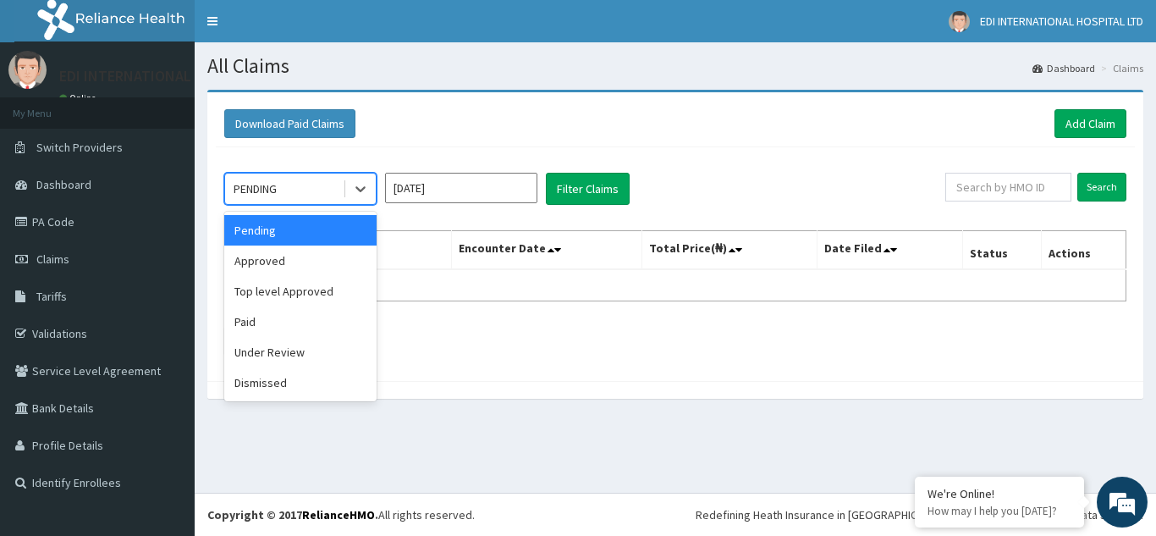
click at [393, 247] on th "Name" at bounding box center [338, 250] width 227 height 39
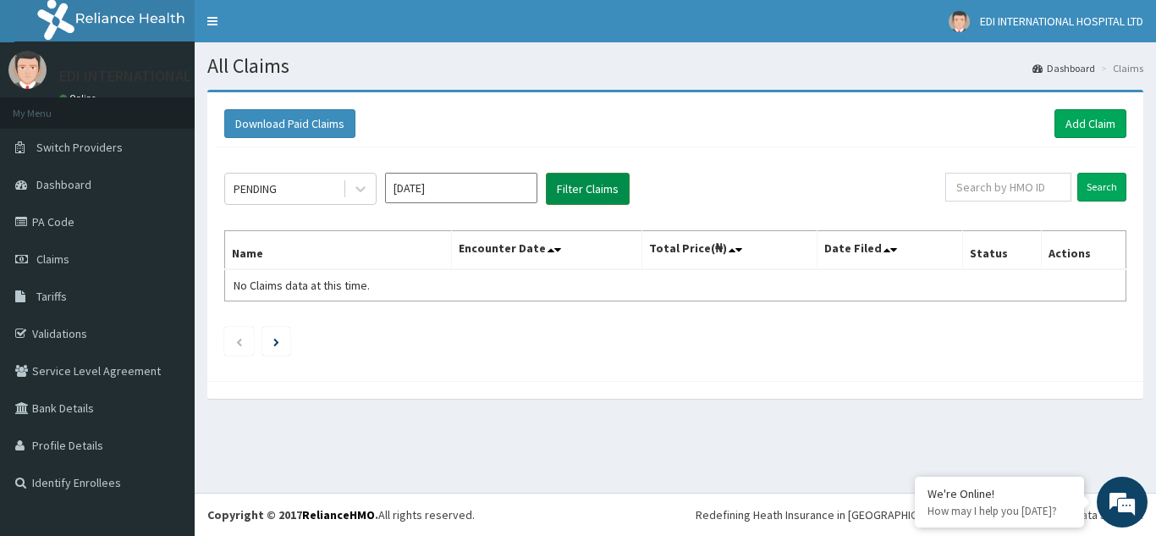
click at [594, 189] on button "Filter Claims" at bounding box center [588, 189] width 84 height 32
click at [354, 195] on icon at bounding box center [360, 188] width 17 height 17
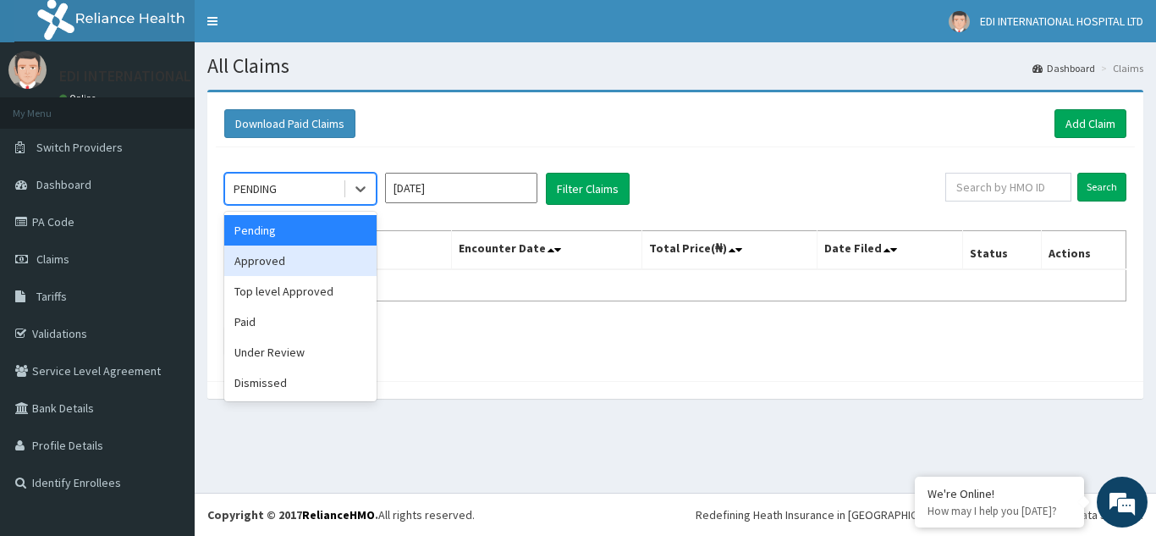
click at [284, 262] on div "Approved" at bounding box center [300, 260] width 152 height 30
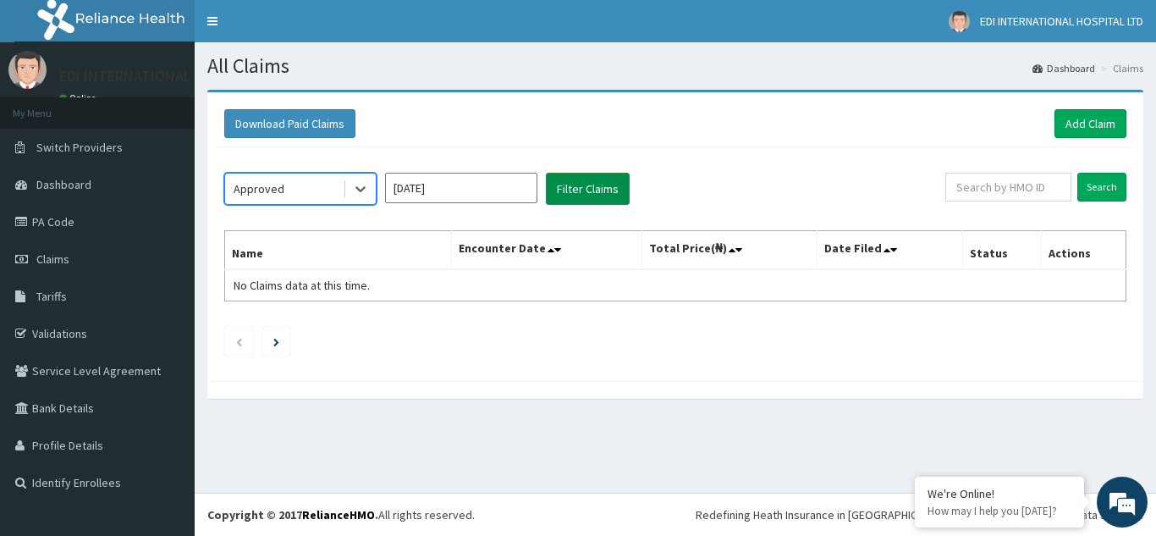
click at [575, 185] on button "Filter Claims" at bounding box center [588, 189] width 84 height 32
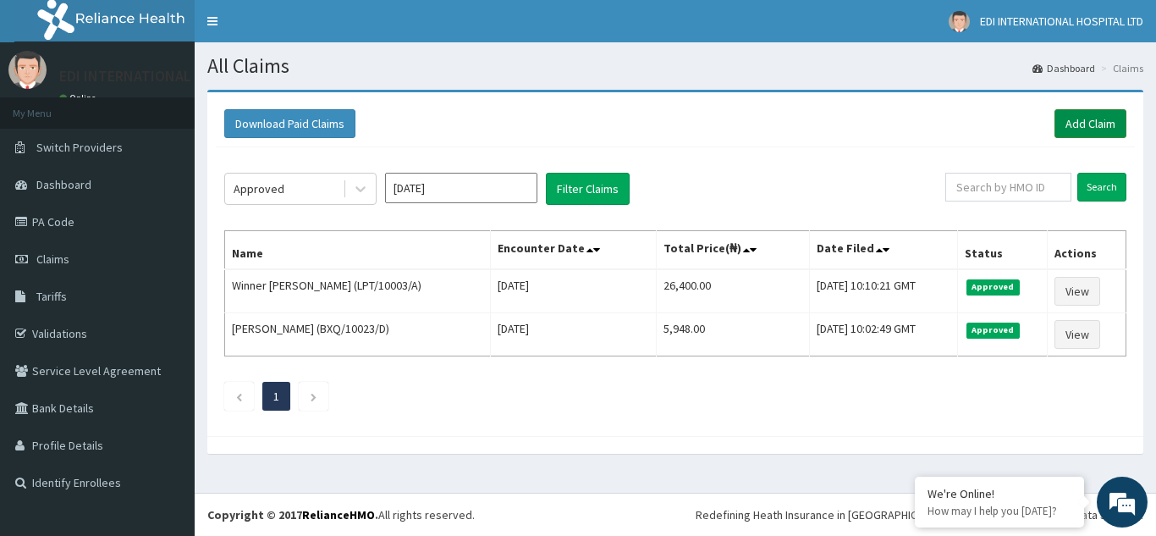
click at [1086, 120] on link "Add Claim" at bounding box center [1091, 123] width 72 height 29
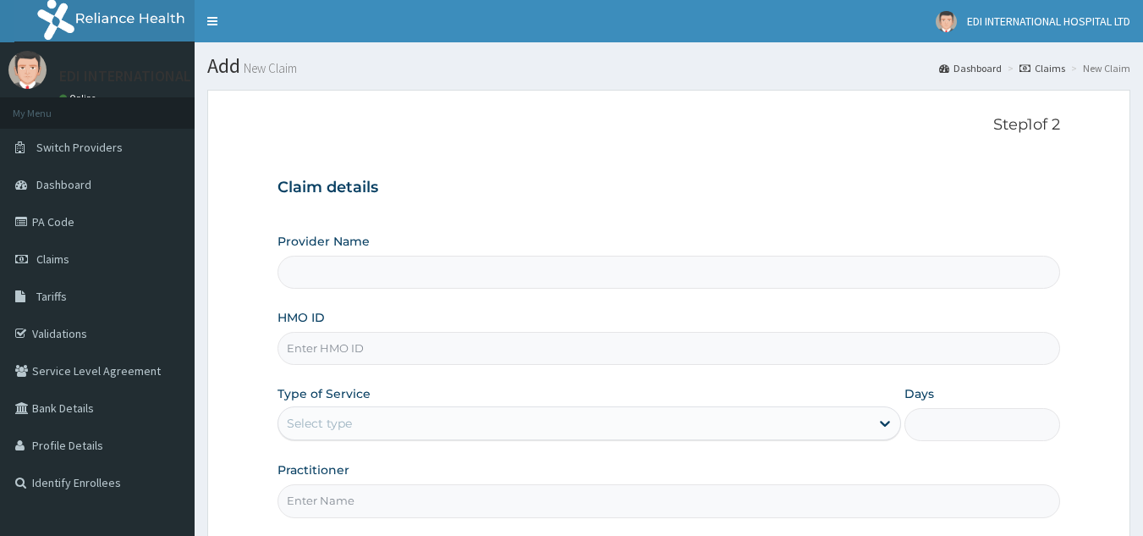
type input "[GEOGRAPHIC_DATA]"
click at [421, 355] on input "HMO ID" at bounding box center [670, 348] width 784 height 33
paste input "NGC/10095/D"
type input "NGC/10095/D"
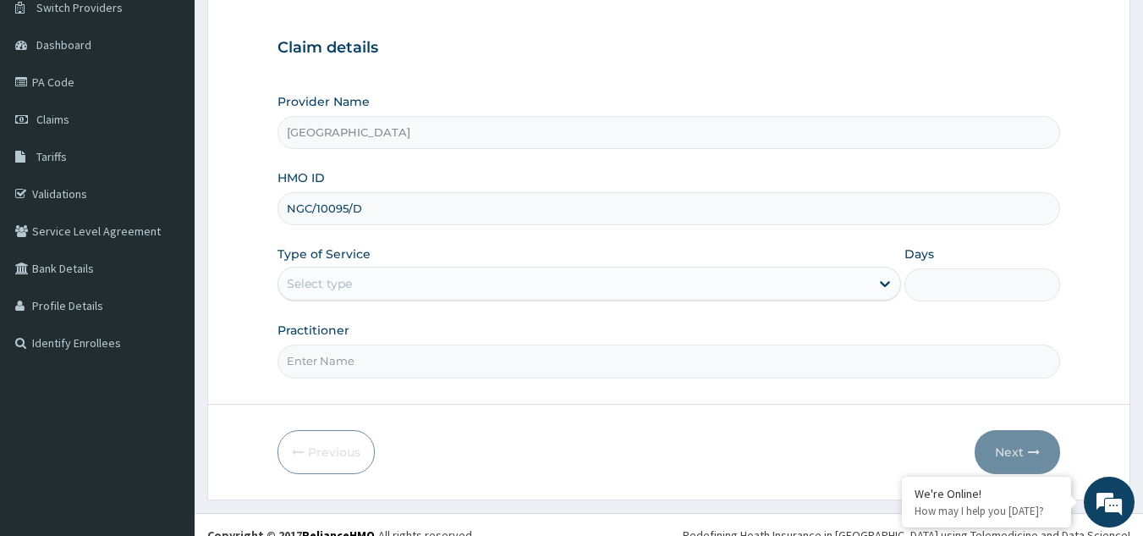
scroll to position [160, 0]
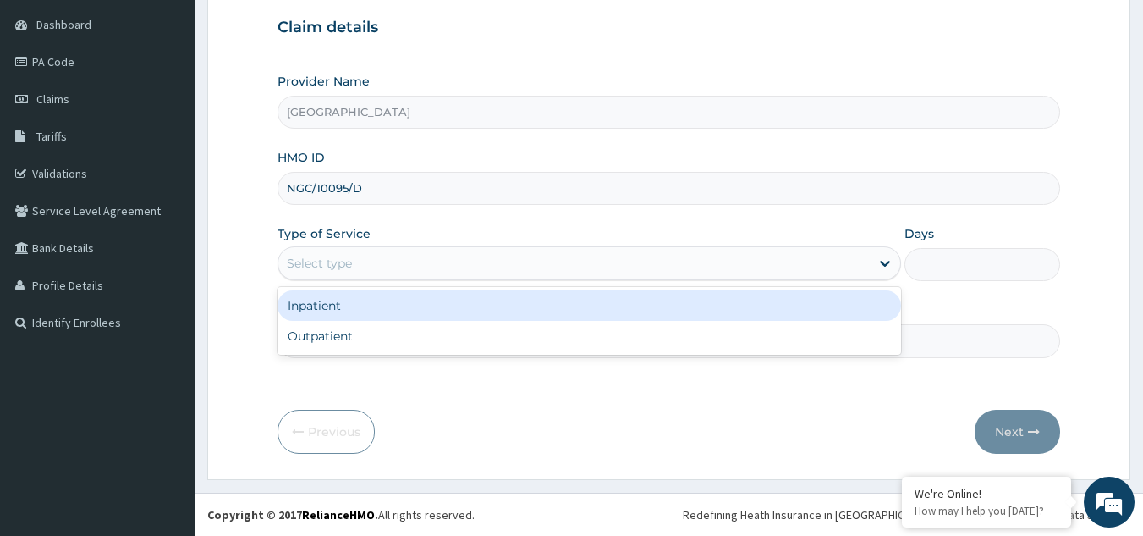
click at [353, 265] on div "Select type" at bounding box center [574, 263] width 592 height 27
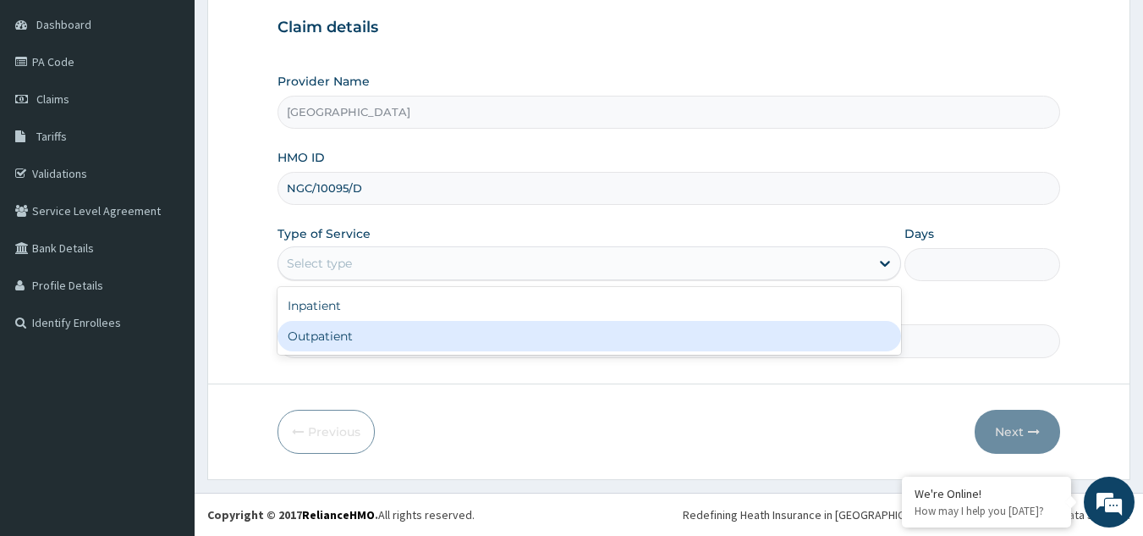
click at [353, 333] on div "Outpatient" at bounding box center [590, 336] width 624 height 30
type input "1"
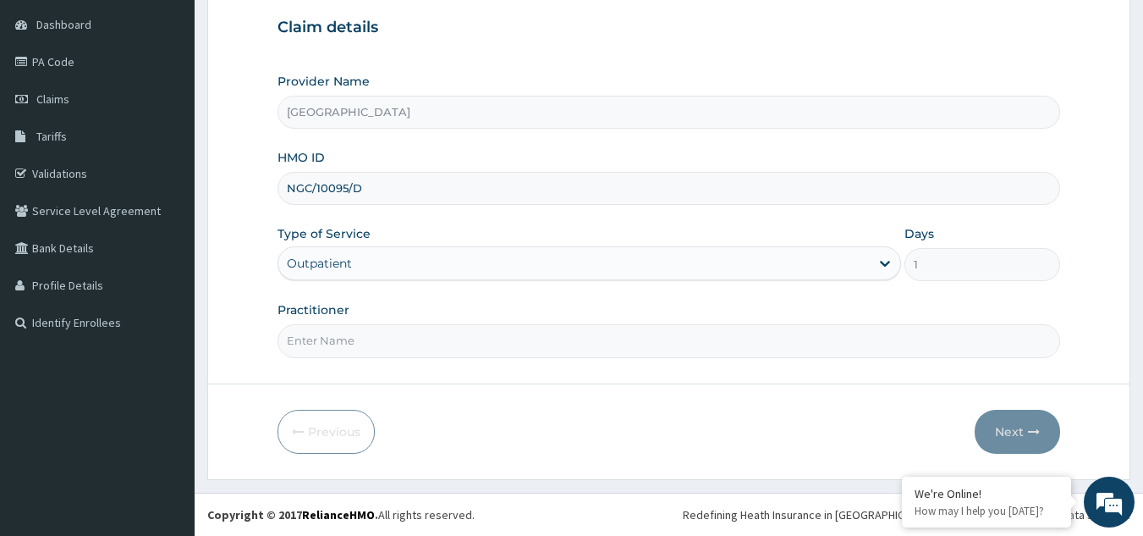
click at [358, 344] on input "Practitioner" at bounding box center [670, 340] width 784 height 33
type input "DR.SAMPRAS"
click at [1019, 426] on button "Next" at bounding box center [1017, 432] width 85 height 44
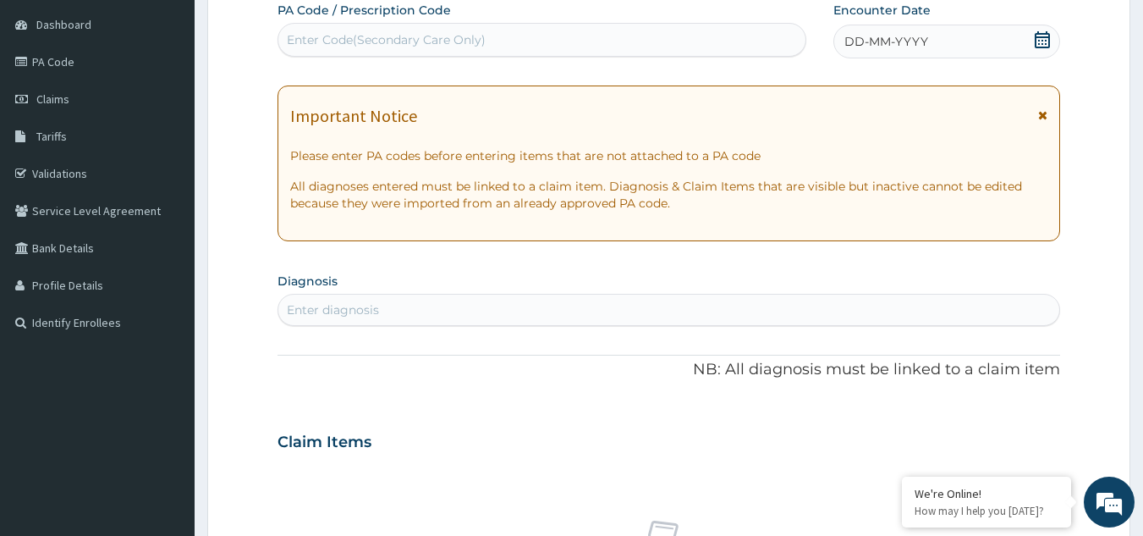
click at [538, 49] on div "Enter Code(Secondary Care Only)" at bounding box center [542, 39] width 528 height 27
paste input "PA/43ED31"
type input "PA/43ED31"
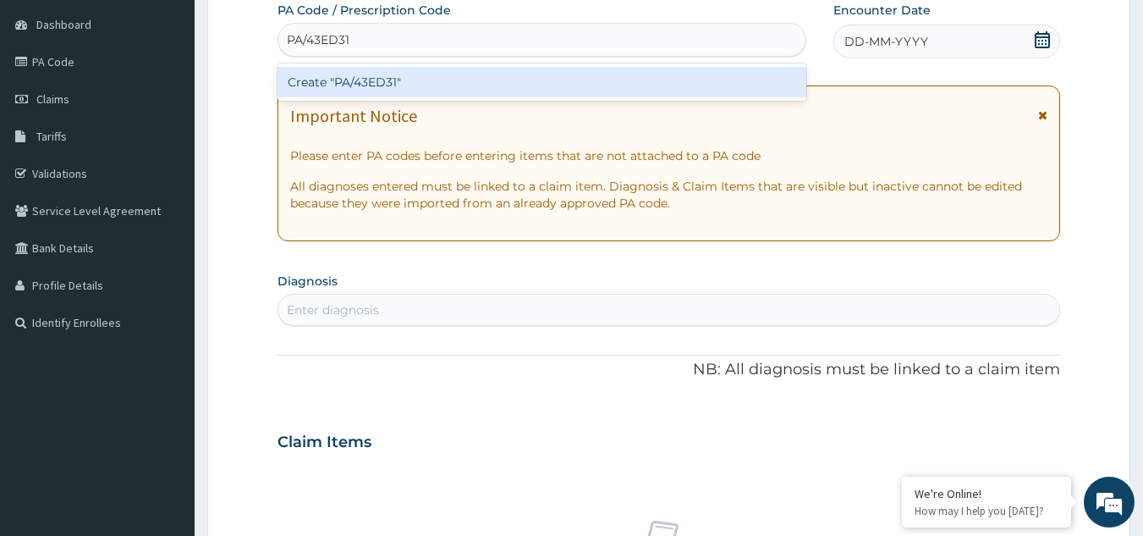
click at [454, 86] on div "Create "PA/43ED31"" at bounding box center [543, 82] width 530 height 30
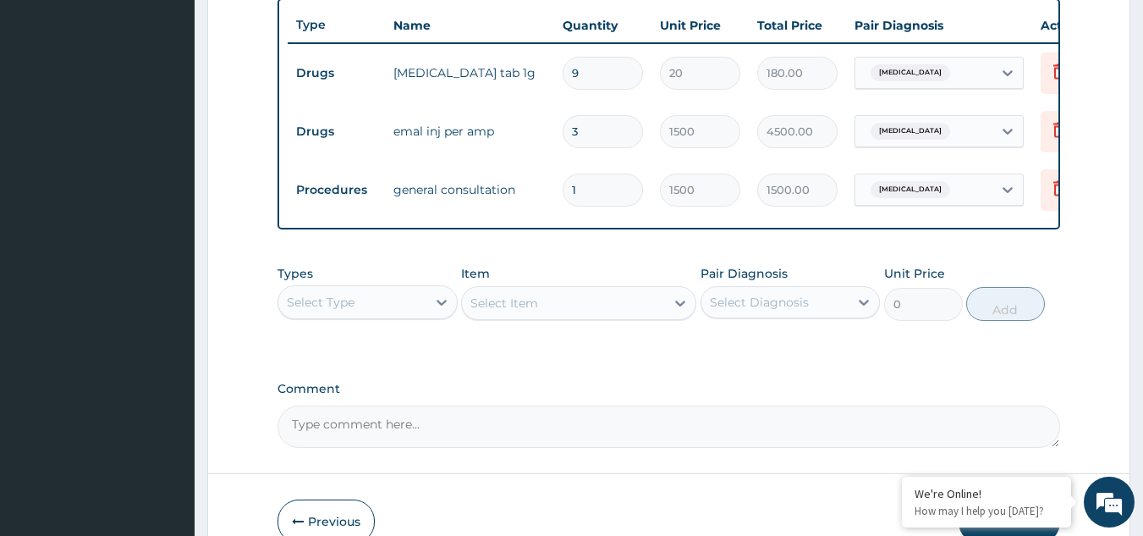
scroll to position [638, 0]
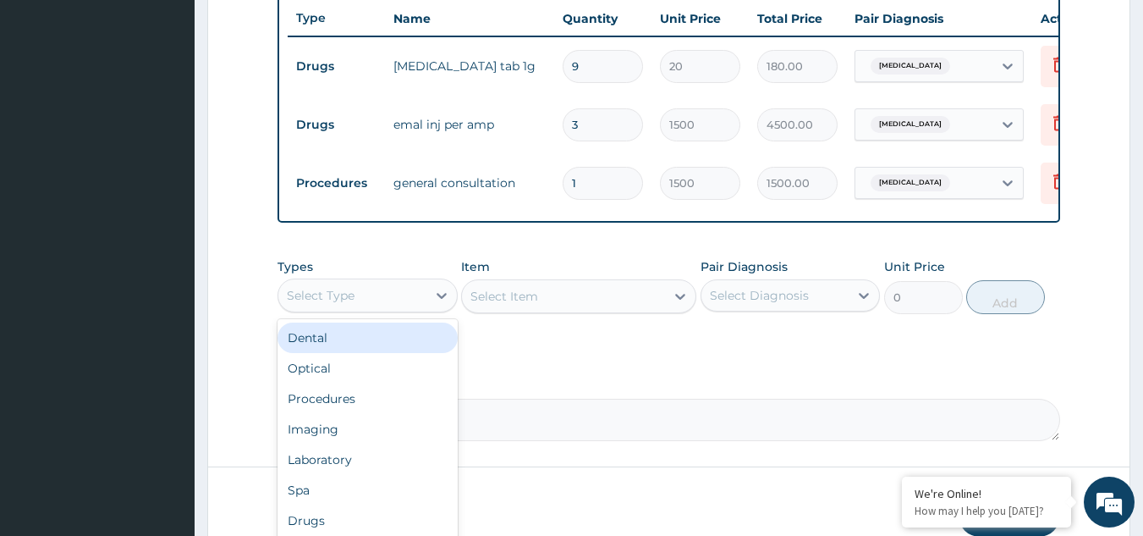
click at [361, 306] on div "Select Type" at bounding box center [352, 295] width 148 height 27
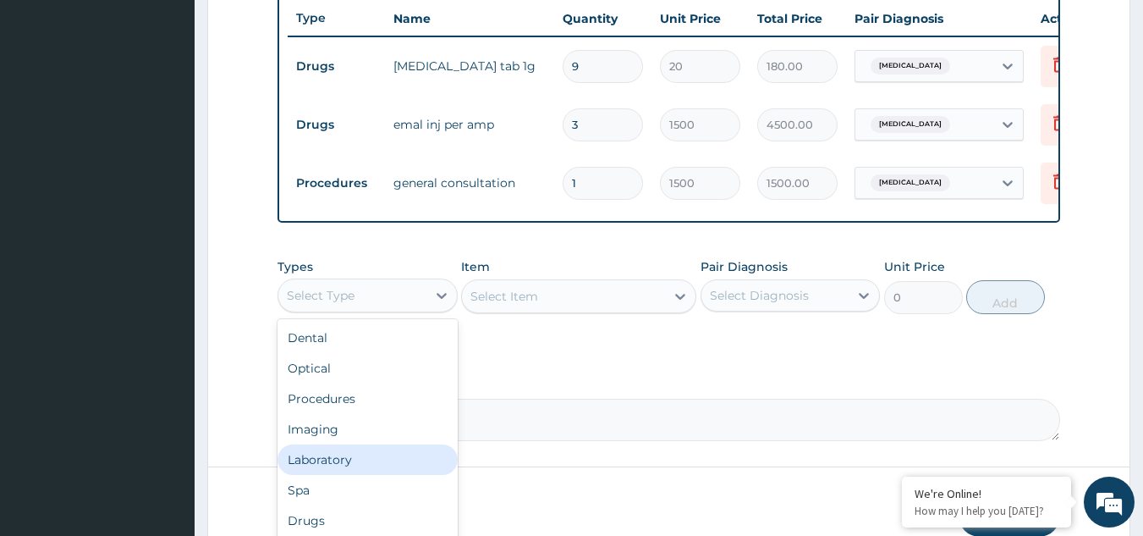
click at [331, 475] on div "Laboratory" at bounding box center [368, 459] width 180 height 30
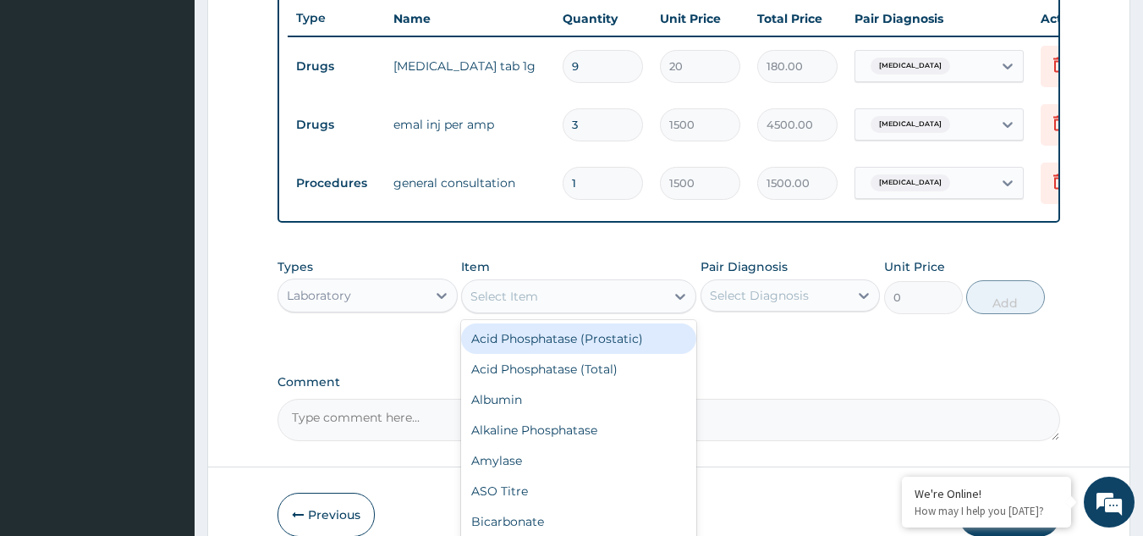
drag, startPoint x: 607, startPoint y: 302, endPoint x: 603, endPoint y: 336, distance: 34.0
click at [607, 304] on div "Select Item" at bounding box center [563, 296] width 203 height 27
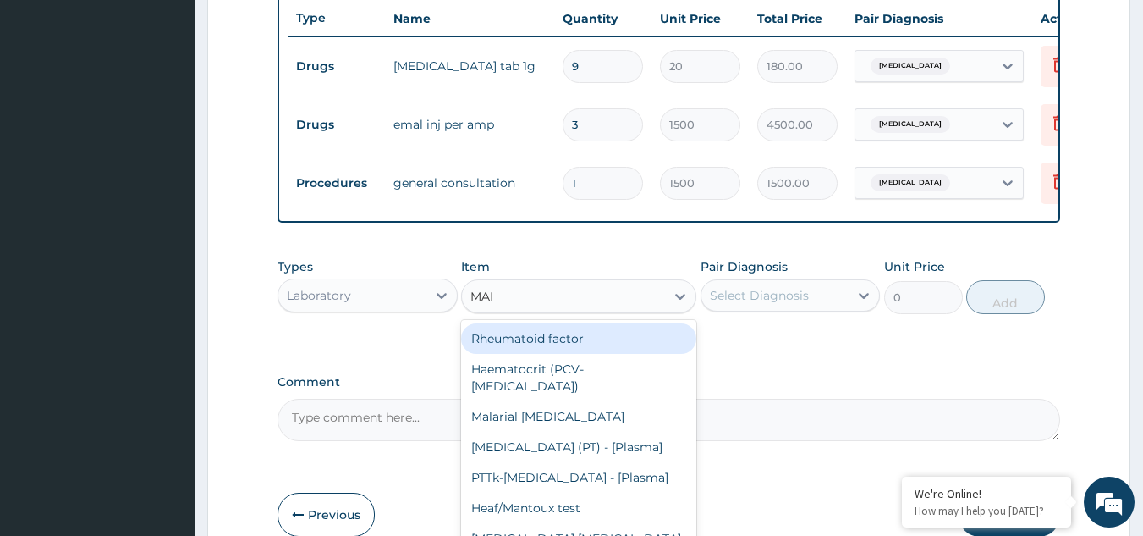
type input "MALA"
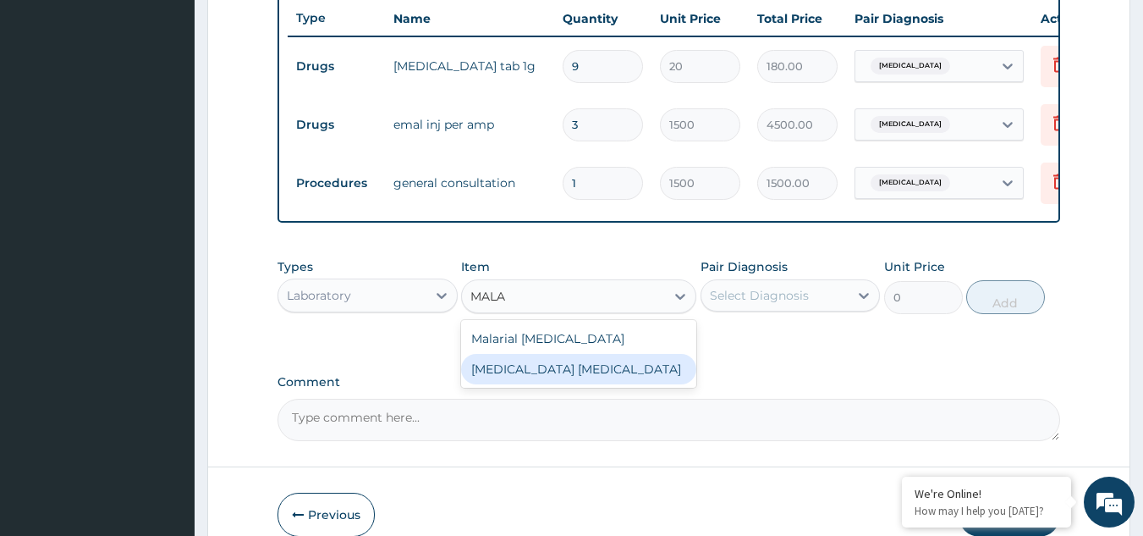
click at [509, 384] on div "Malaria Parasite" at bounding box center [578, 369] width 235 height 30
type input "2000"
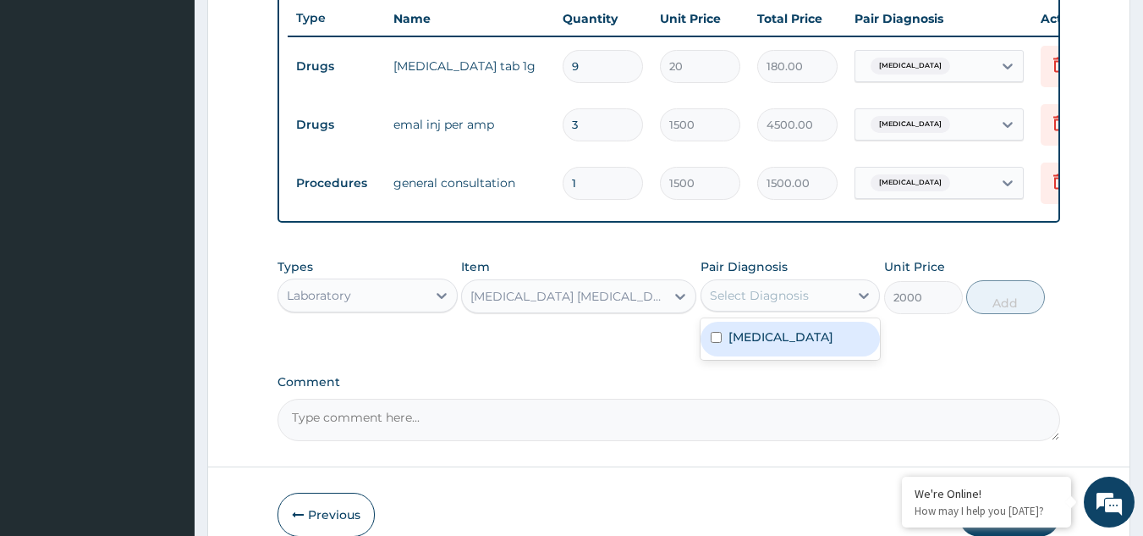
click at [730, 304] on div "Select Diagnosis" at bounding box center [759, 295] width 99 height 17
click at [721, 343] on input "checkbox" at bounding box center [716, 337] width 11 height 11
checkbox input "true"
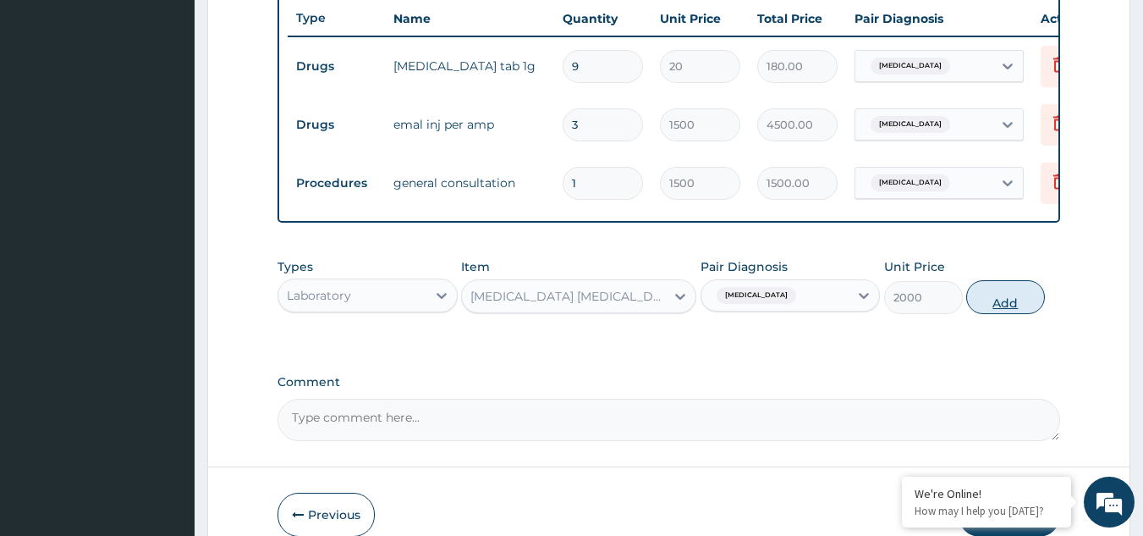
click at [1003, 314] on button "Add" at bounding box center [1006, 297] width 79 height 34
type input "0"
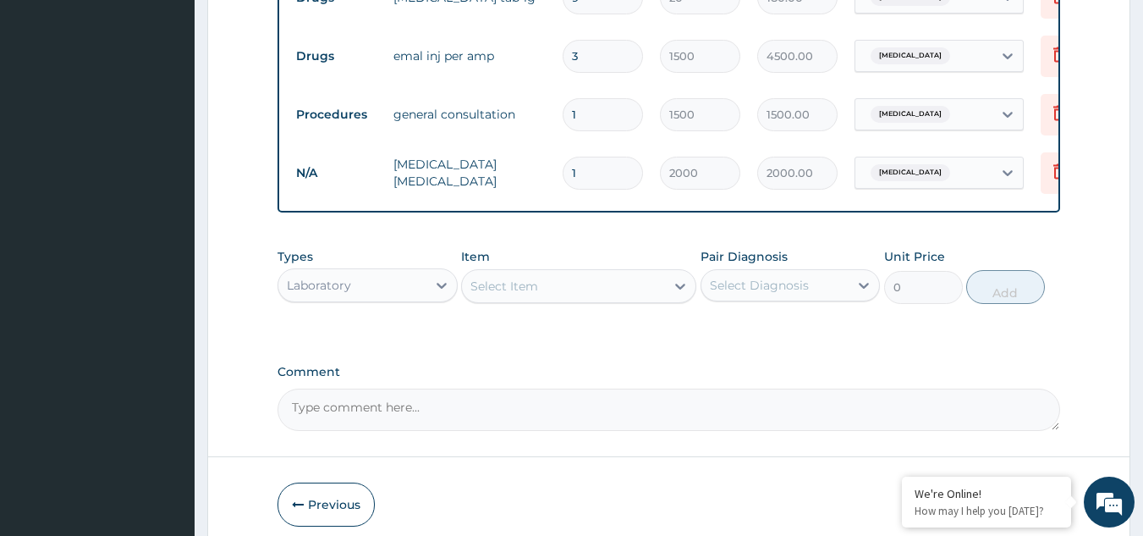
scroll to position [792, 0]
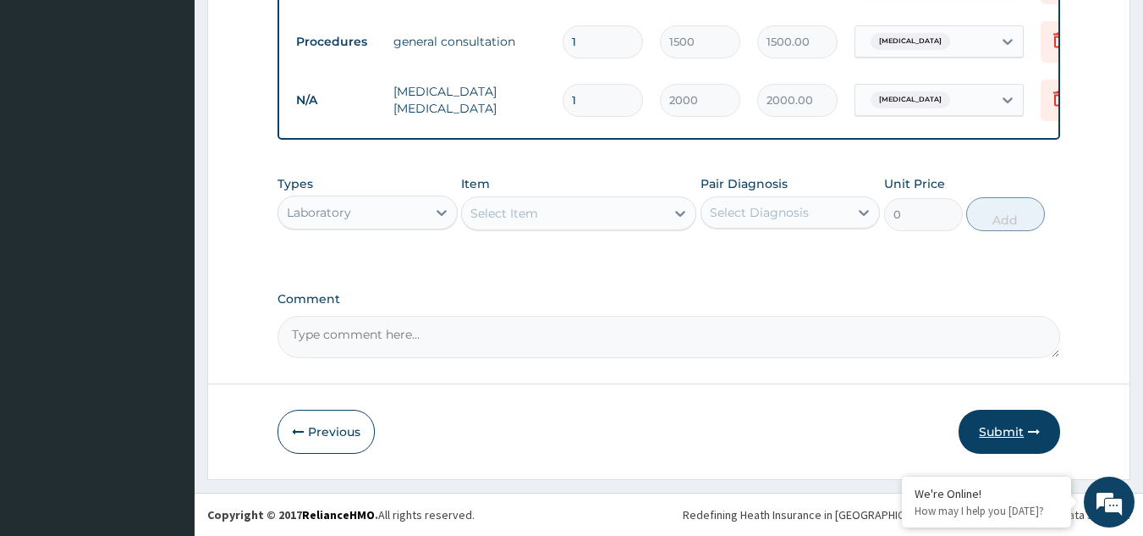
click at [1002, 433] on button "Submit" at bounding box center [1010, 432] width 102 height 44
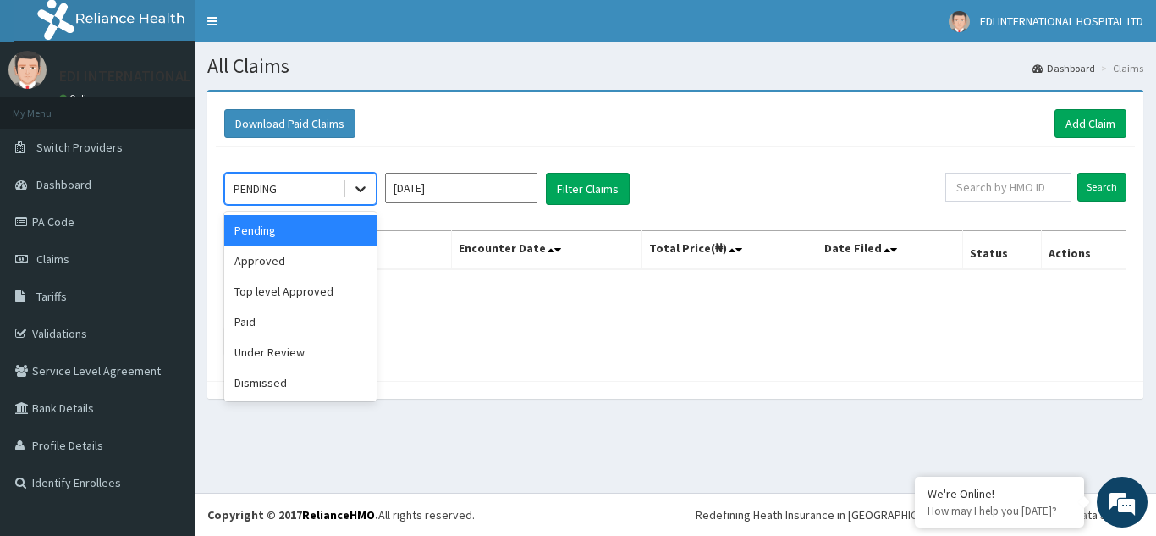
click at [365, 189] on icon at bounding box center [360, 188] width 17 height 17
click at [286, 273] on div "Approved" at bounding box center [300, 260] width 152 height 30
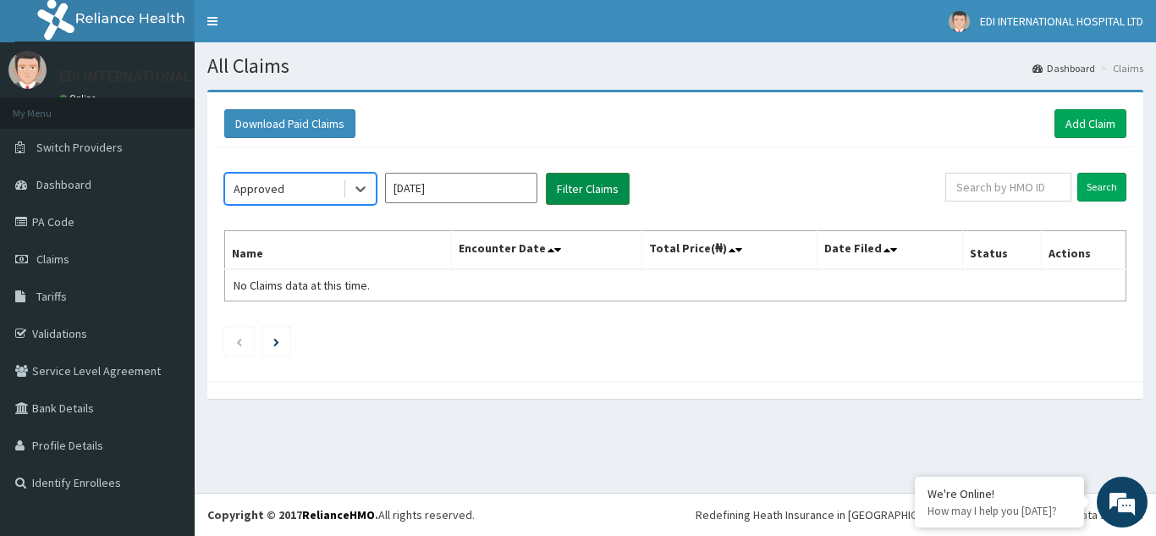
click at [584, 193] on button "Filter Claims" at bounding box center [588, 189] width 84 height 32
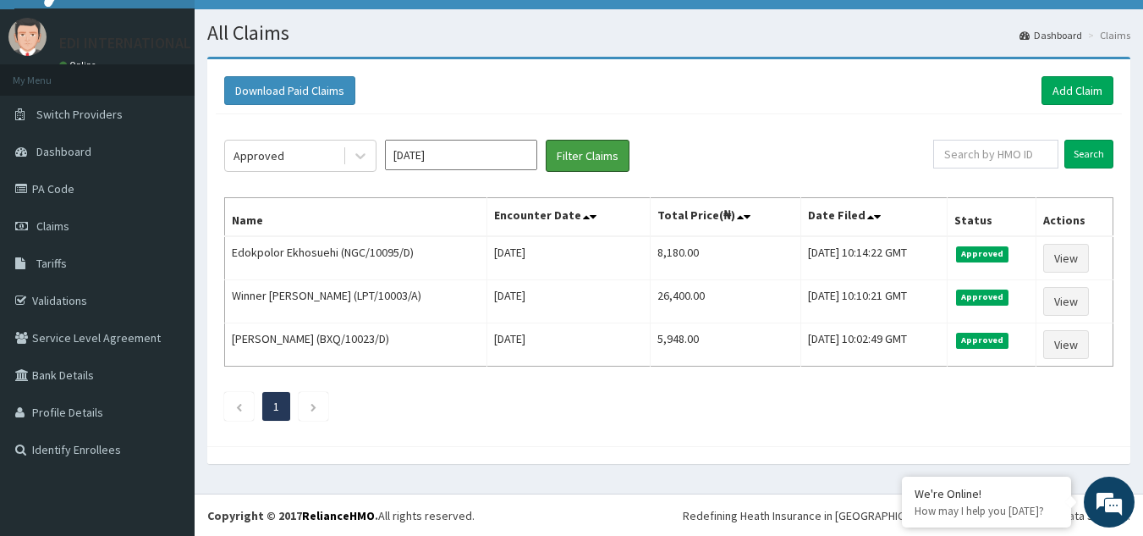
scroll to position [34, 0]
